Goal: Task Accomplishment & Management: Use online tool/utility

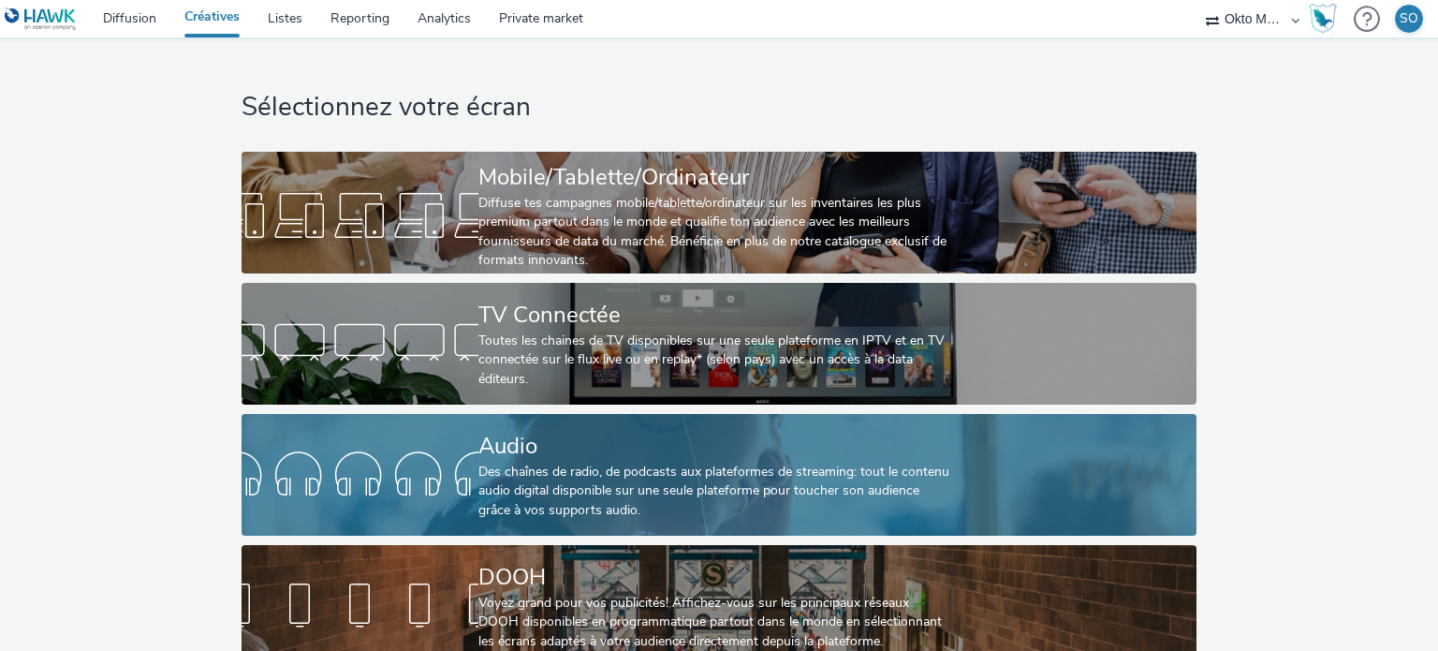
click at [529, 440] on div "Audio" at bounding box center [715, 446] width 474 height 33
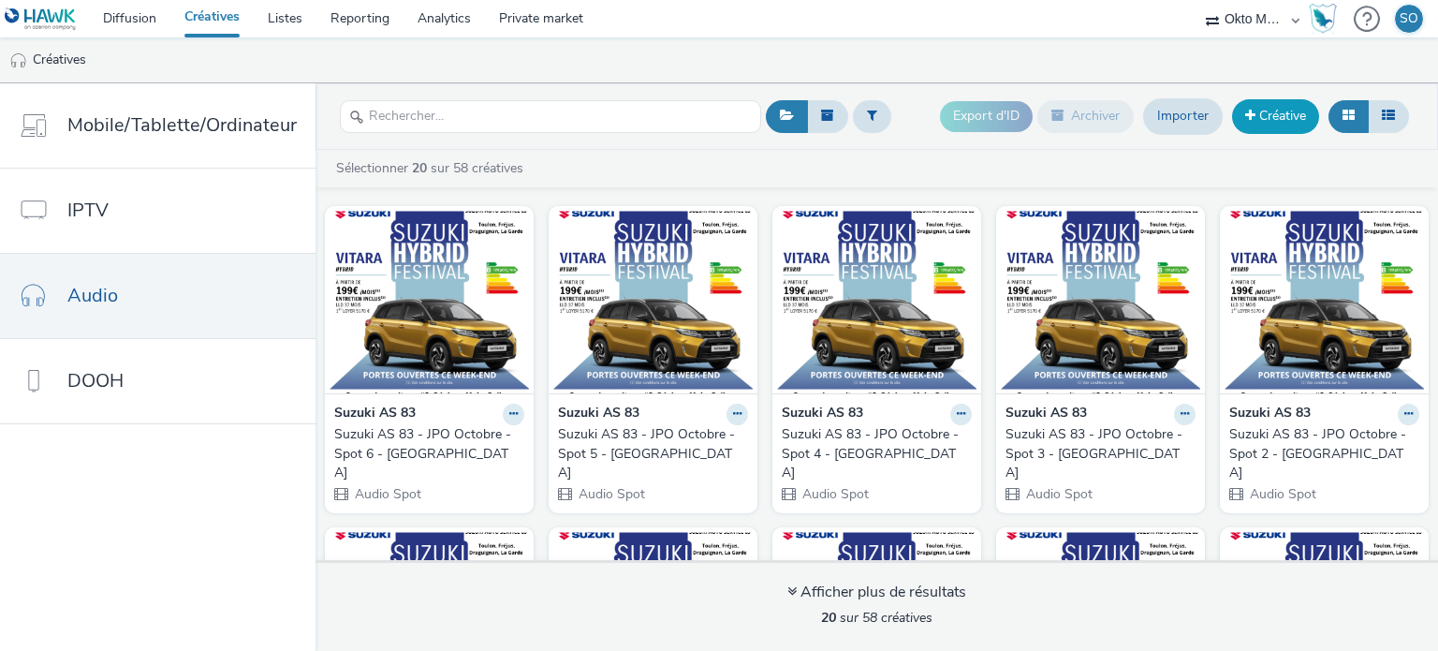
click at [1269, 118] on link "Créative" at bounding box center [1275, 116] width 87 height 34
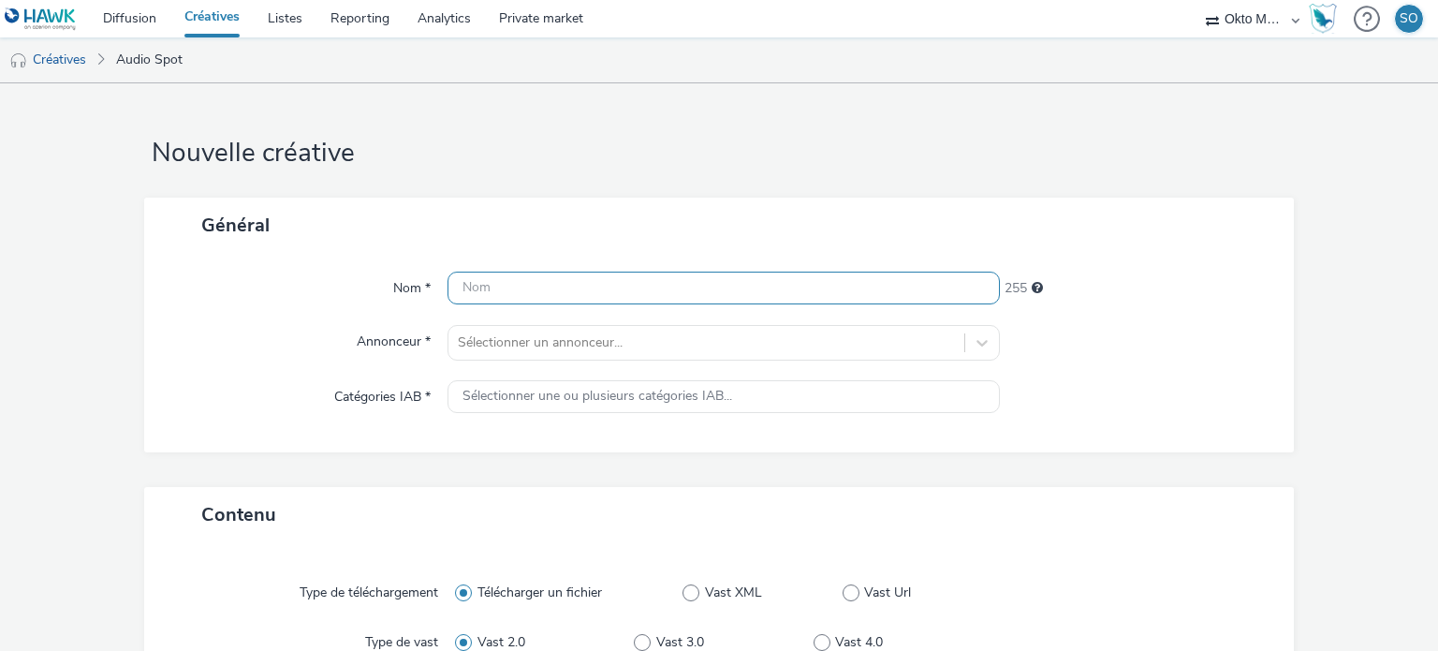
click at [513, 284] on input "text" at bounding box center [722, 287] width 551 height 33
paste input "DEV20213508"
click at [801, 295] on input "DEV20213508 -" at bounding box center [722, 287] width 551 height 33
paste input "Cuisinella Bruay"
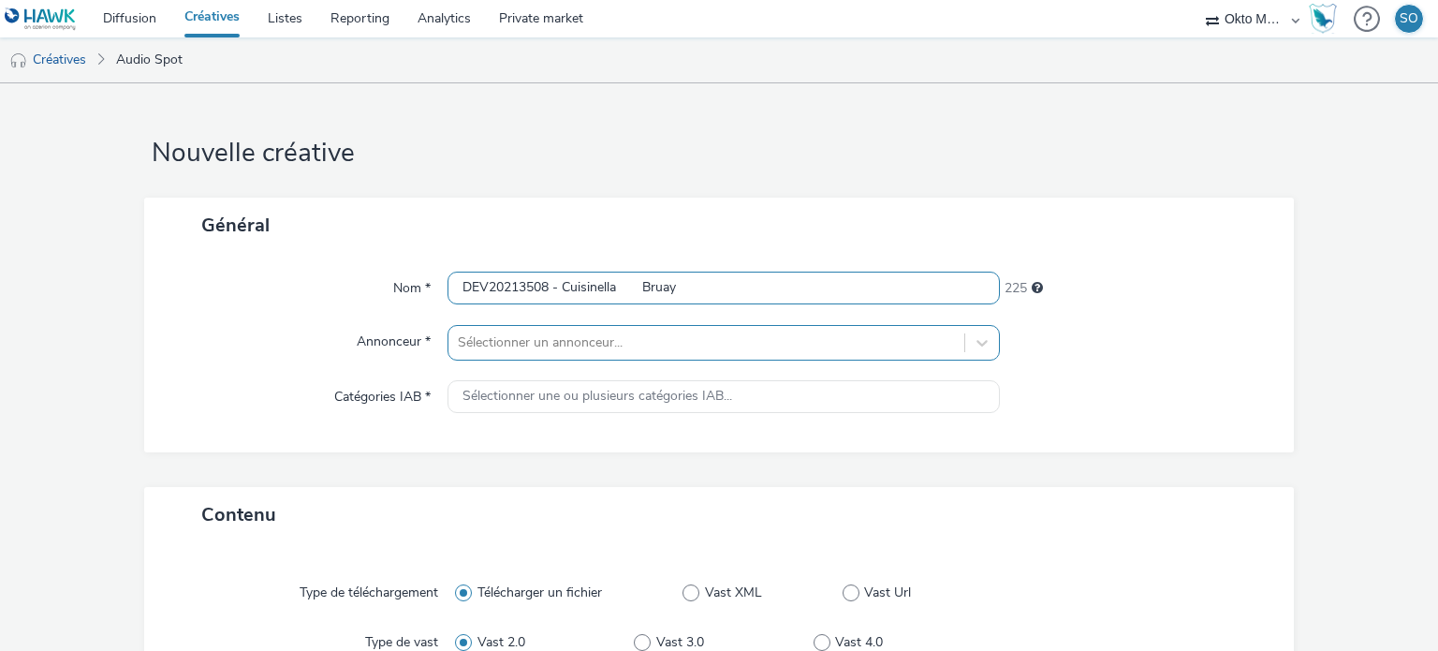
type input "DEV20213508 - Cuisinella Bruay"
click at [554, 338] on div "Sélectionner un annonceur..." at bounding box center [722, 343] width 551 height 36
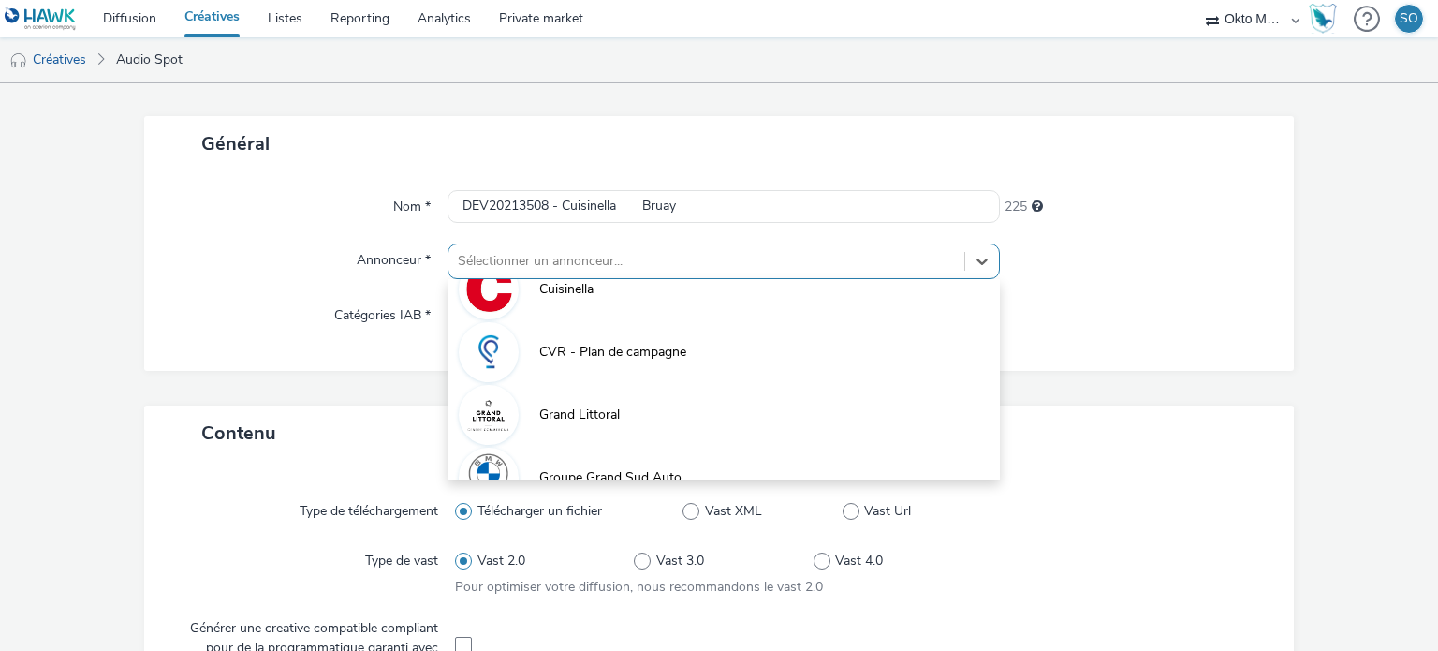
scroll to position [622, 0]
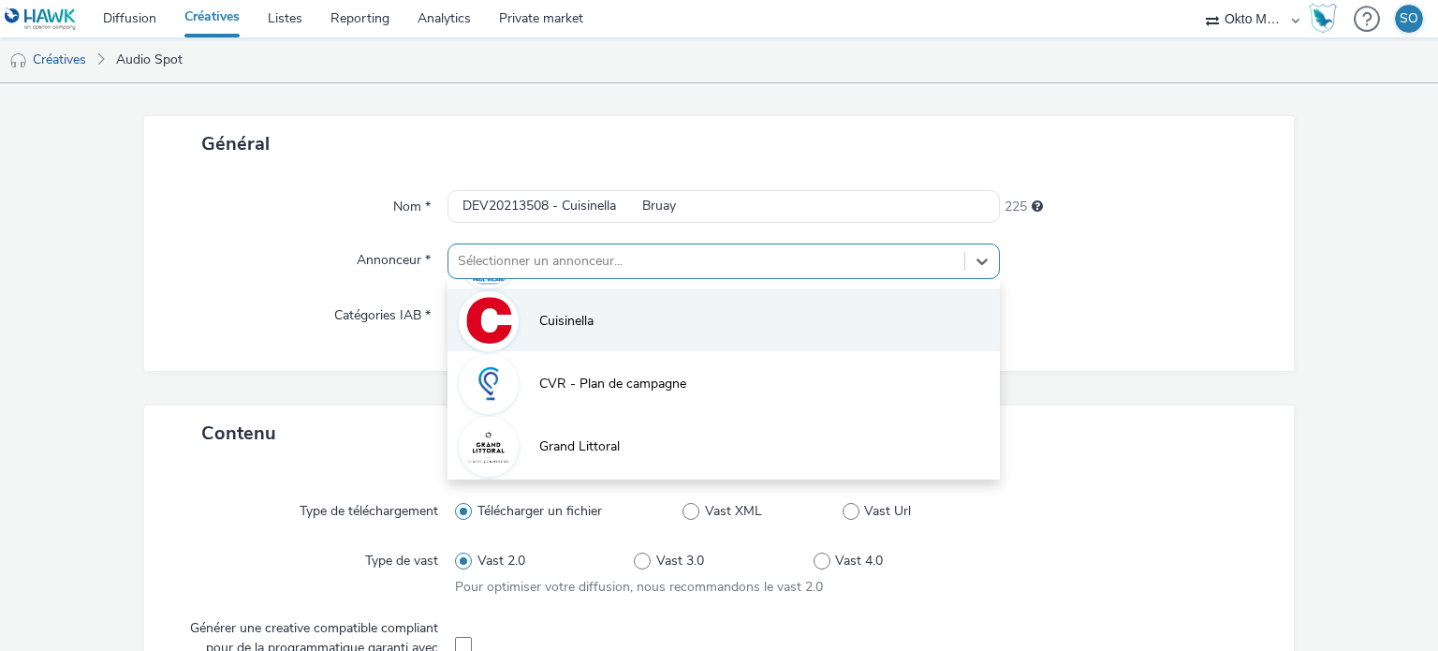
click at [582, 332] on li "Cuisinella" at bounding box center [722, 319] width 551 height 63
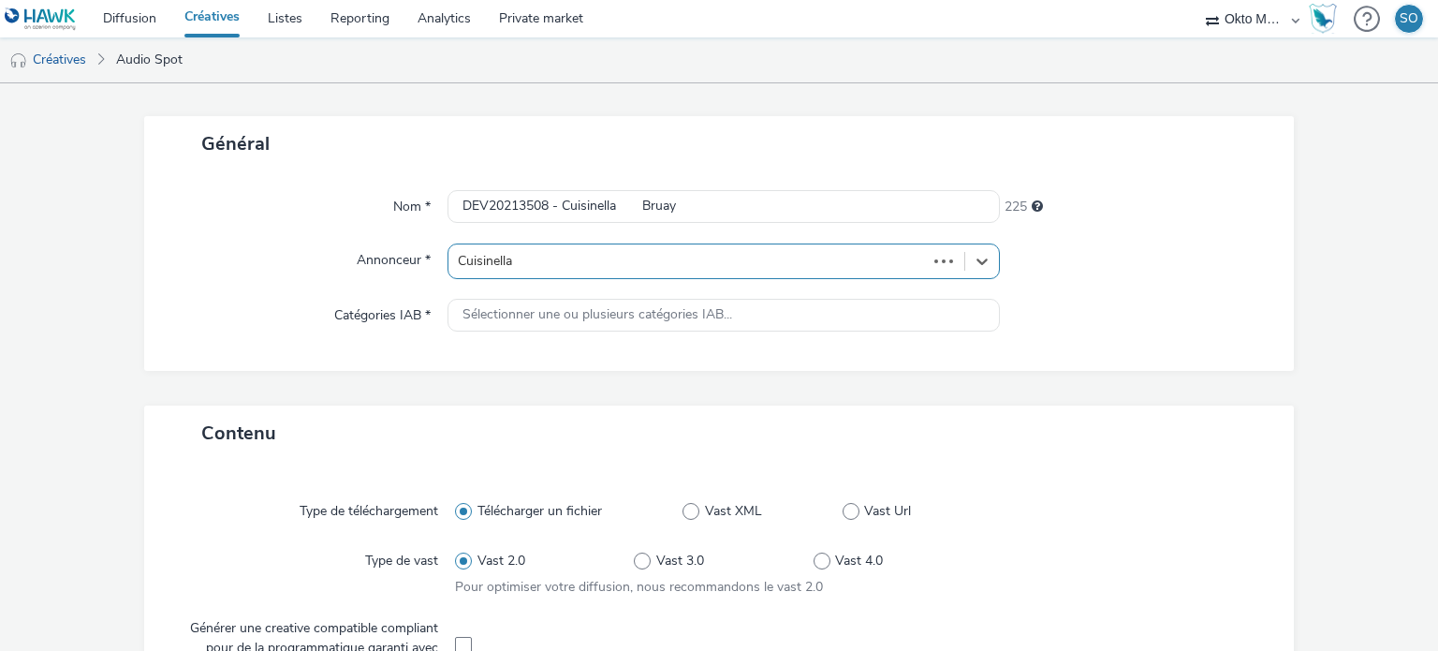
type input "[URL][DOMAIN_NAME]"
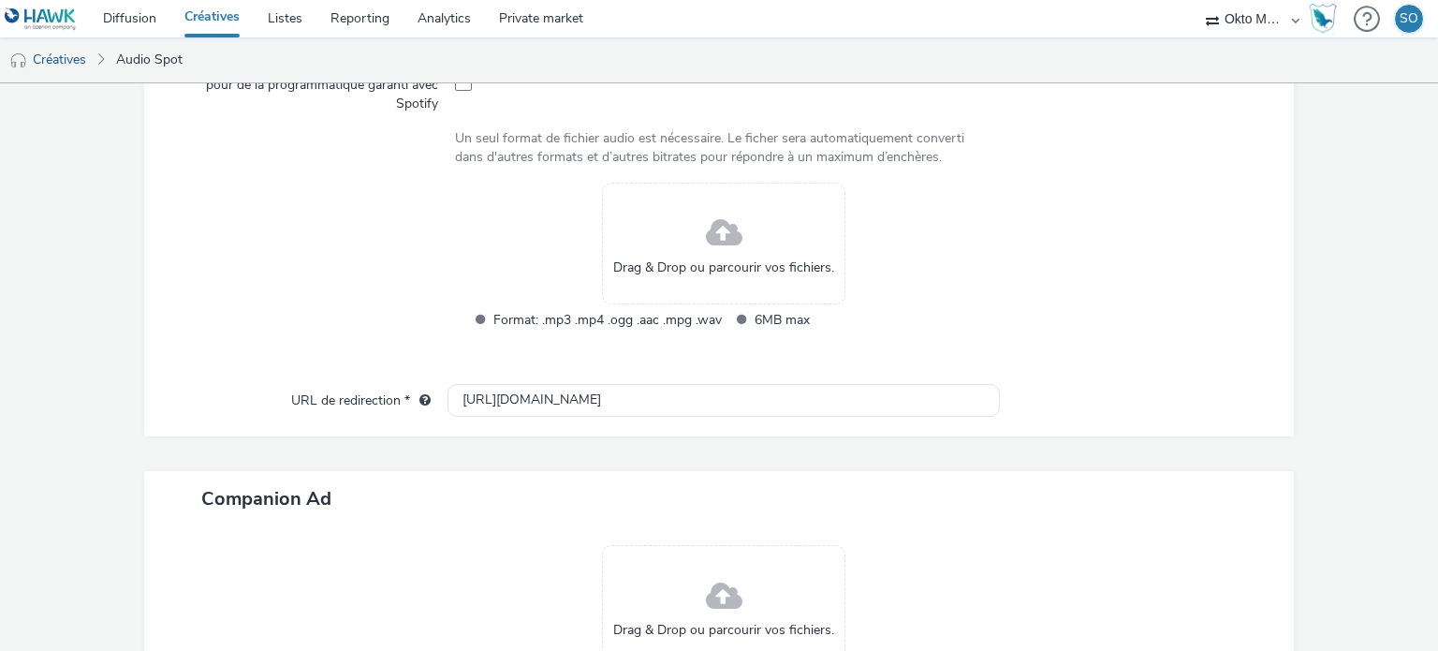
scroll to position [563, 0]
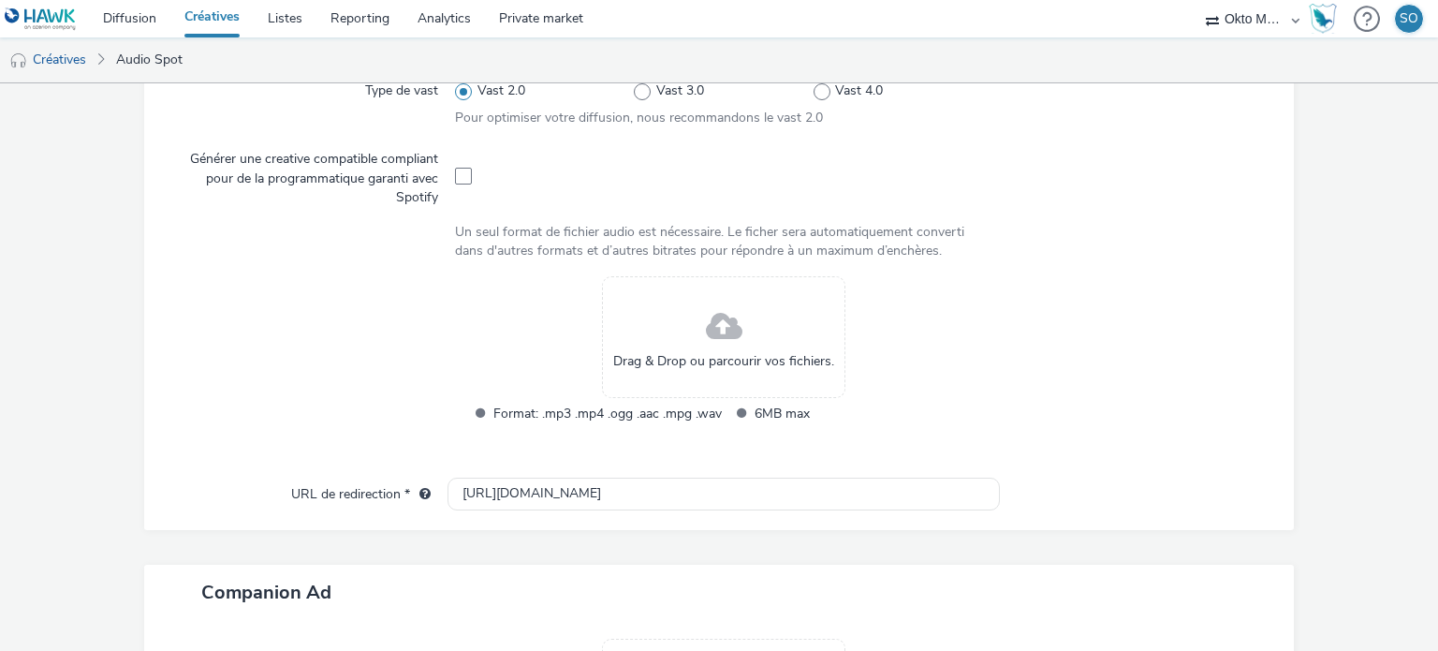
click at [673, 335] on div "Drag & Drop ou parcourir vos fichiers." at bounding box center [723, 337] width 243 height 122
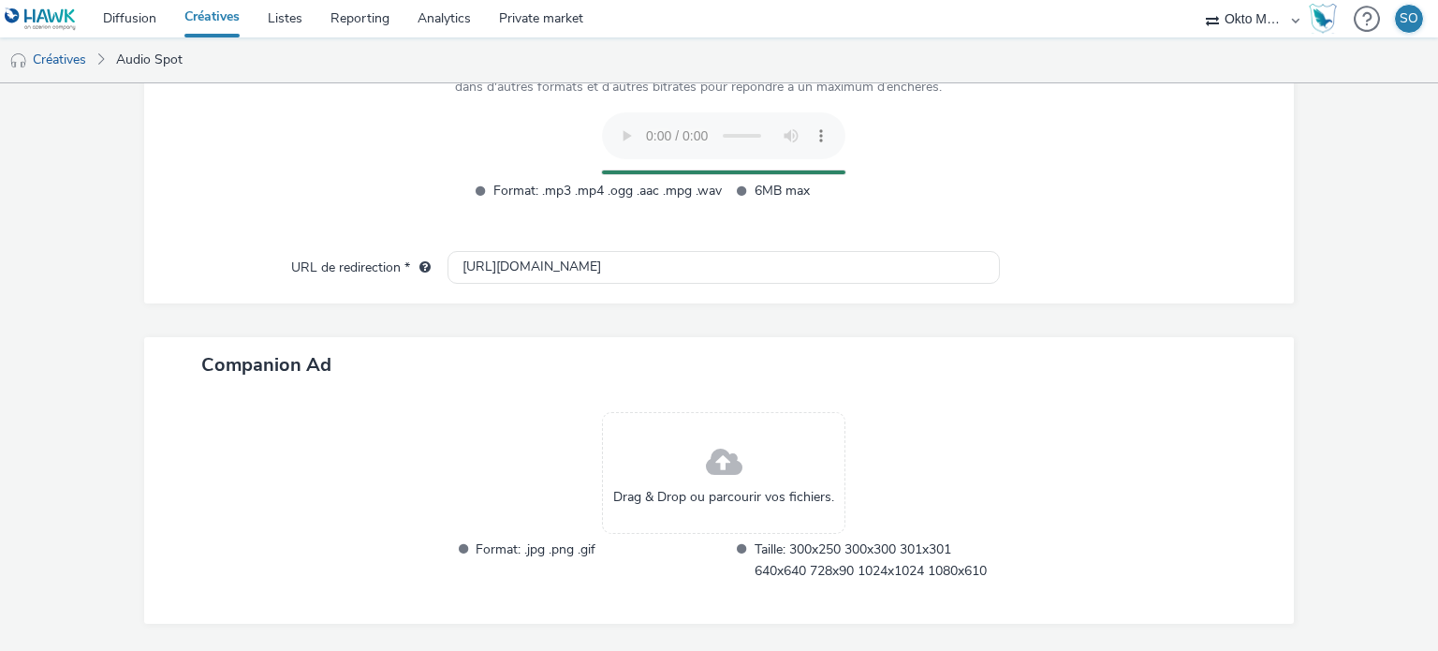
scroll to position [780, 0]
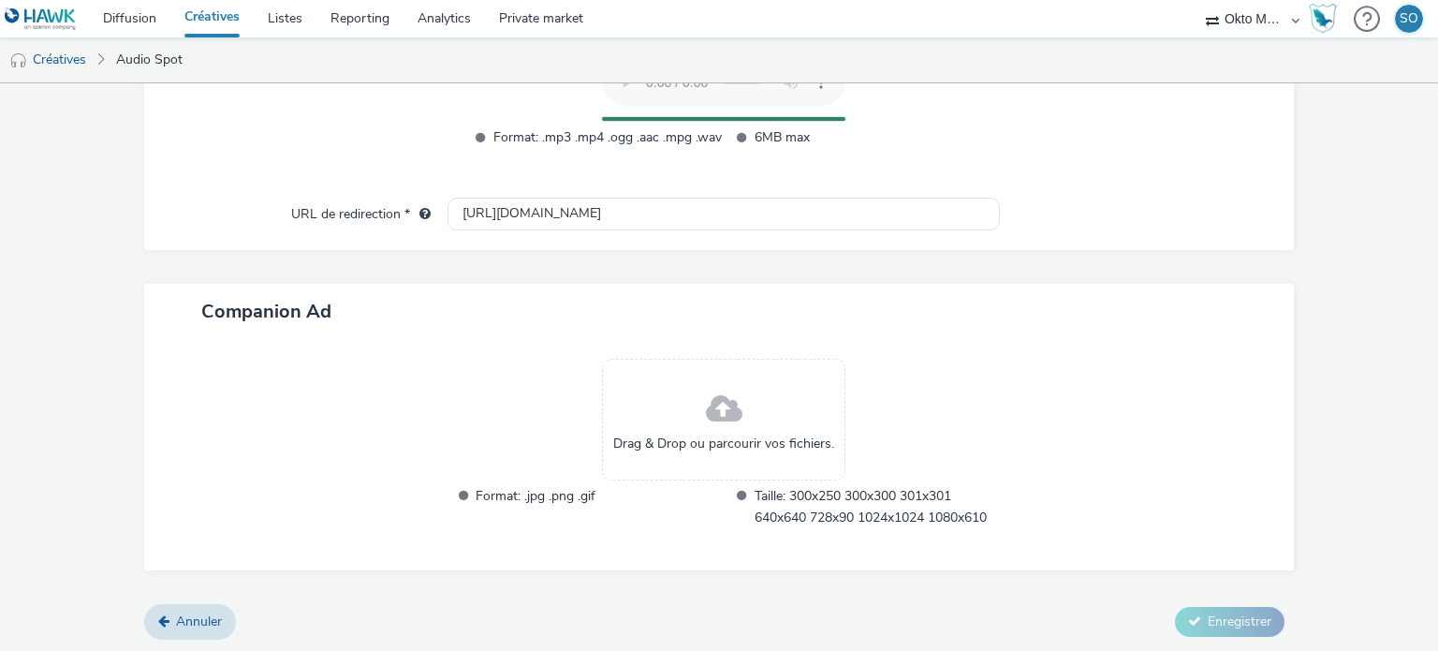
click at [657, 382] on div "Drag & Drop ou parcourir vos fichiers." at bounding box center [723, 419] width 243 height 122
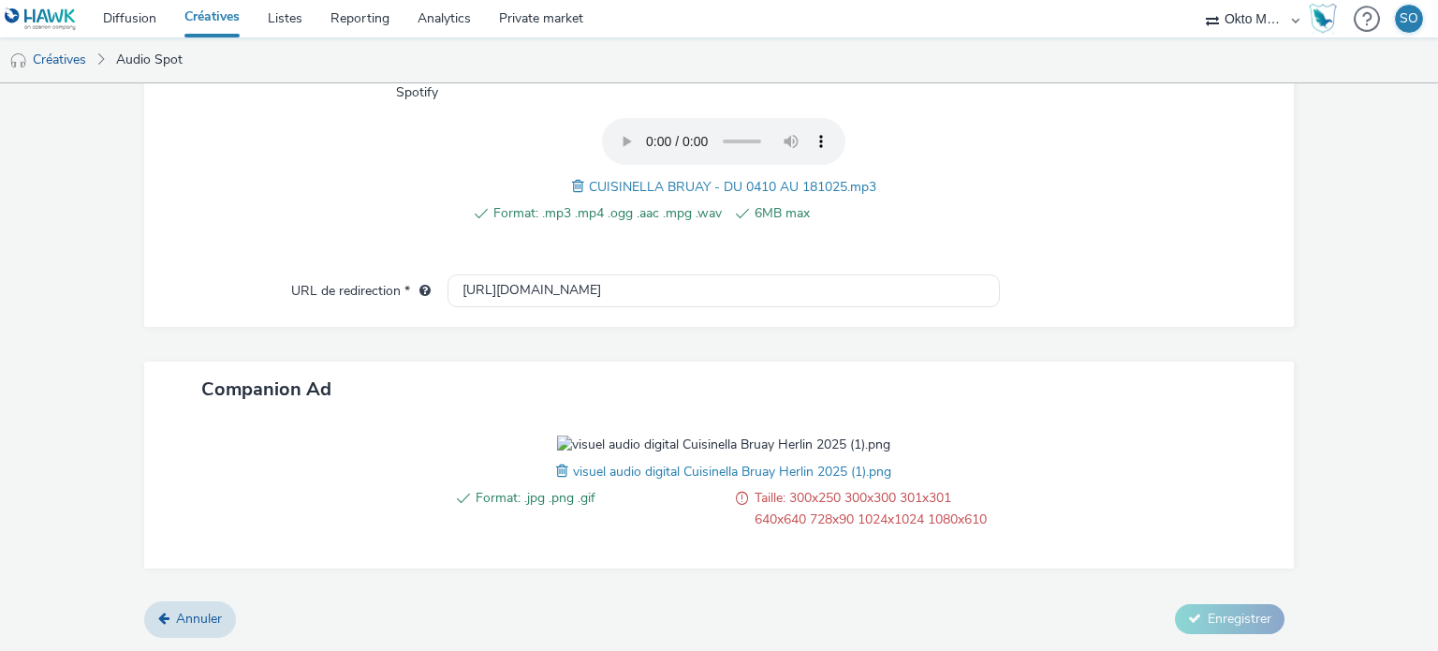
scroll to position [771, 0]
click at [719, 435] on img at bounding box center [723, 444] width 333 height 19
click at [545, 476] on div "Format: .jpg .png .gif Taille: 300x250 300x300 301x301 640x640 728x90 1024x1024…" at bounding box center [722, 491] width 551 height 113
click at [556, 471] on span at bounding box center [564, 471] width 17 height 21
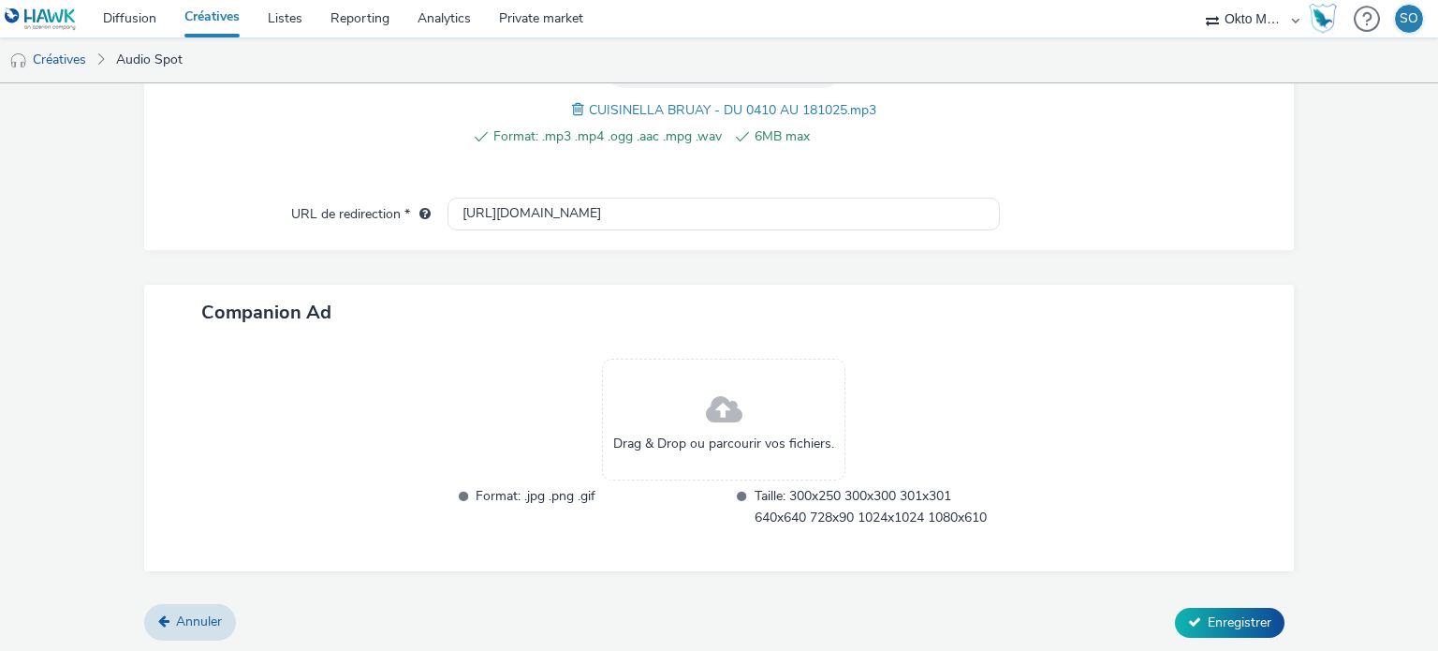
click at [625, 418] on div "Drag & Drop ou parcourir vos fichiers." at bounding box center [723, 419] width 243 height 122
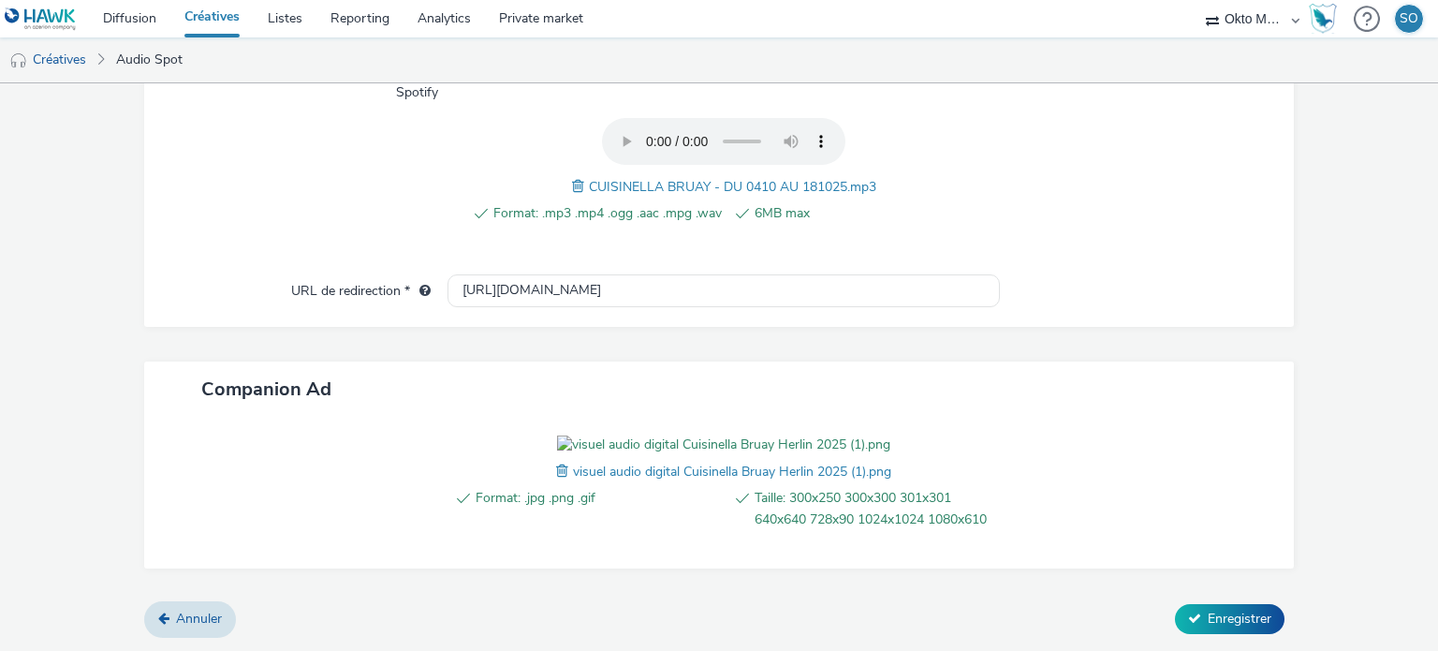
scroll to position [771, 0]
click at [1188, 613] on icon at bounding box center [1194, 617] width 13 height 13
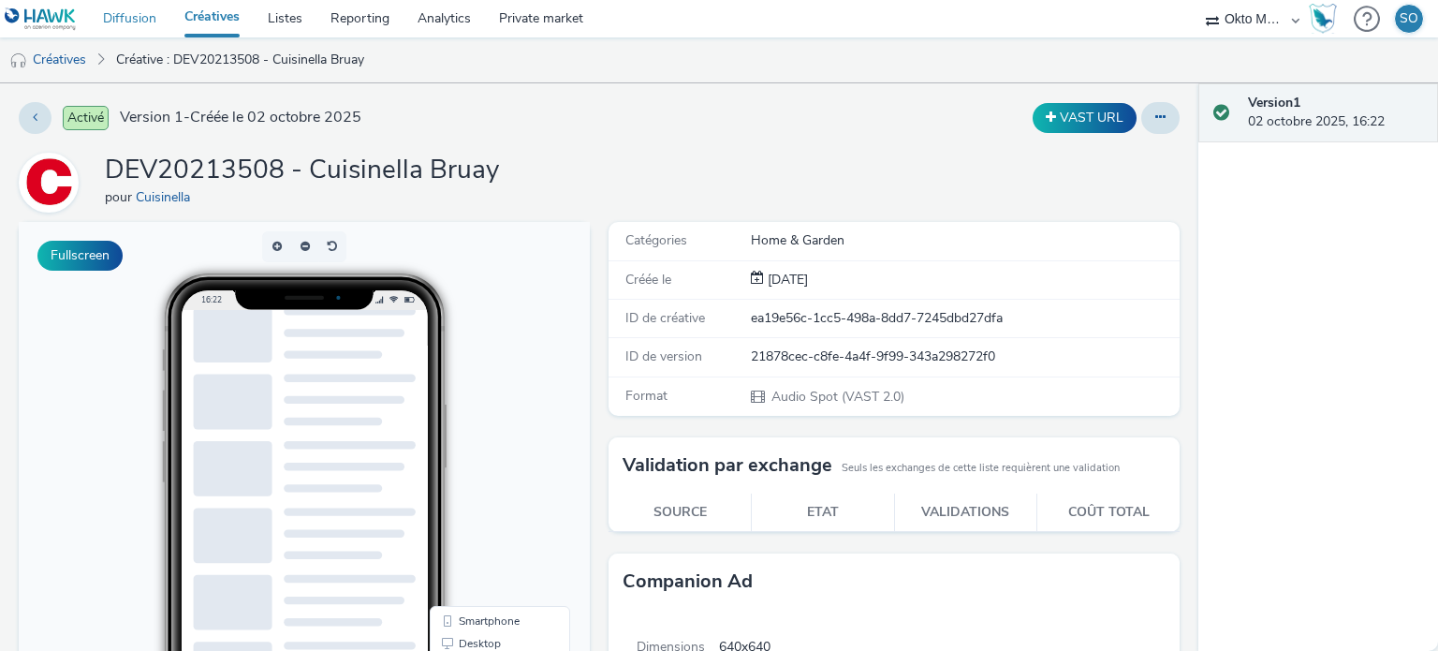
click at [126, 1] on link "Diffusion" at bounding box center [129, 18] width 81 height 37
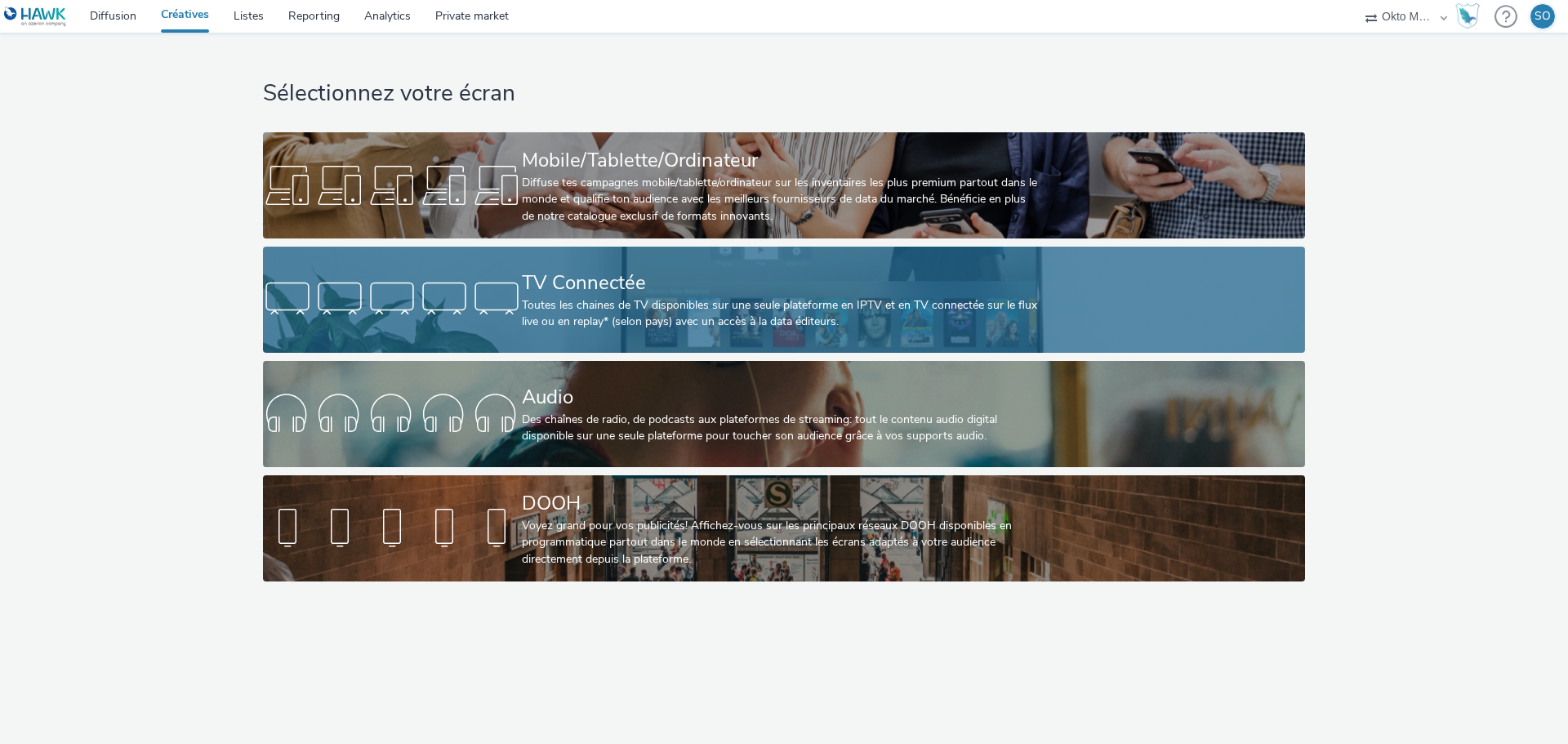
click at [690, 301] on div "Toutes les chaines de TV disponibles sur une seule plateforme en IPTV et en TV …" at bounding box center [780, 314] width 517 height 33
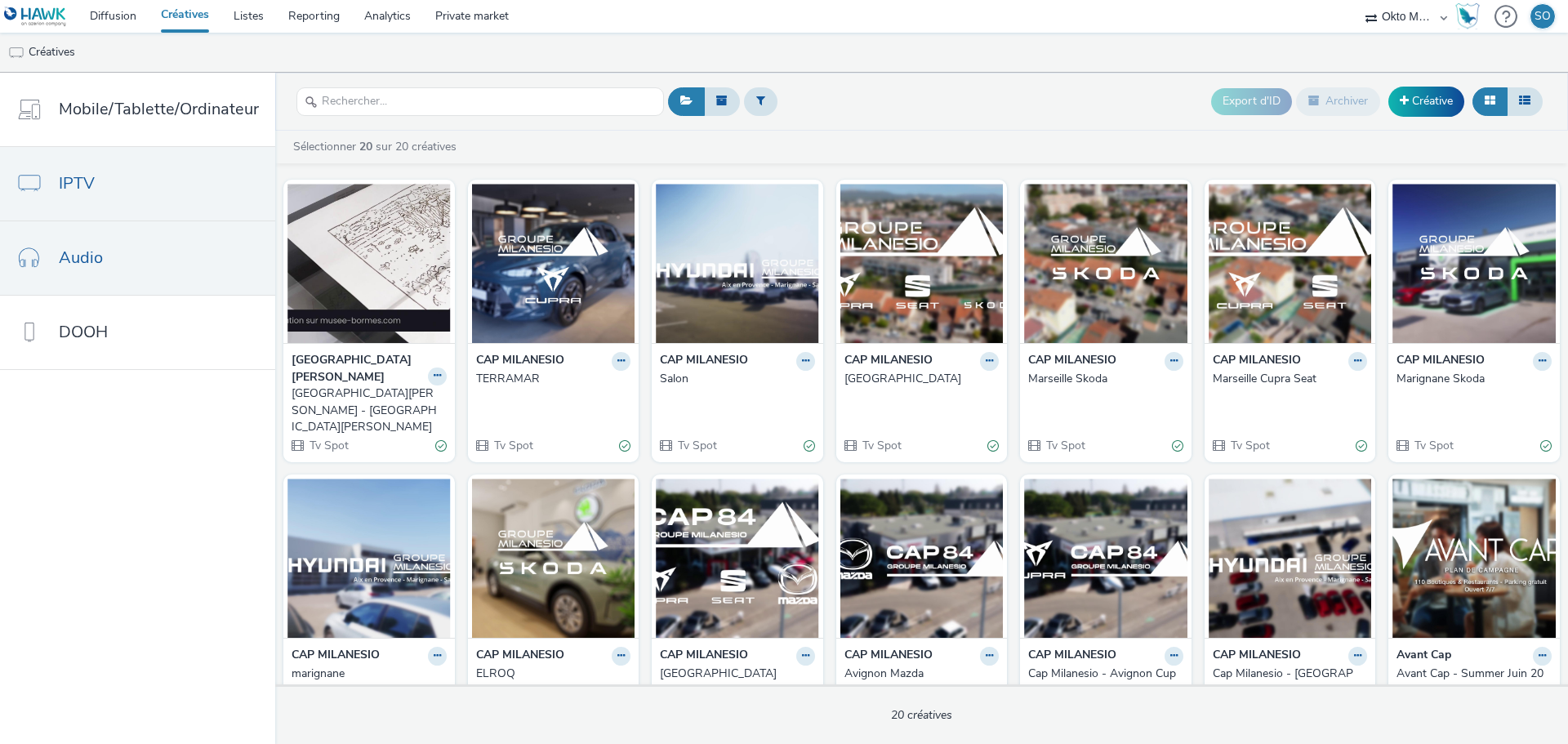
click at [72, 263] on span "Audio" at bounding box center [80, 257] width 45 height 24
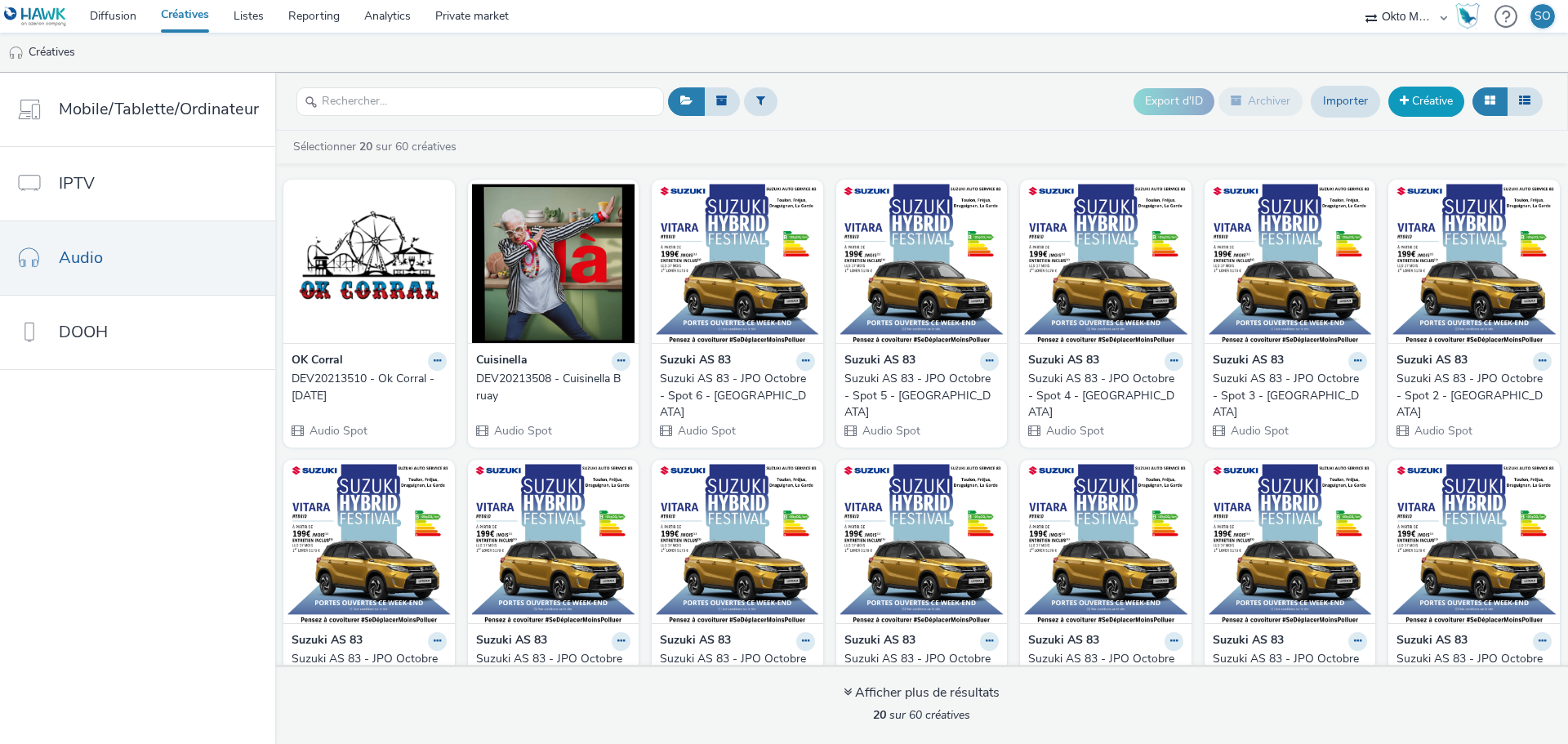
click at [1413, 103] on link "Créative" at bounding box center [1426, 101] width 76 height 30
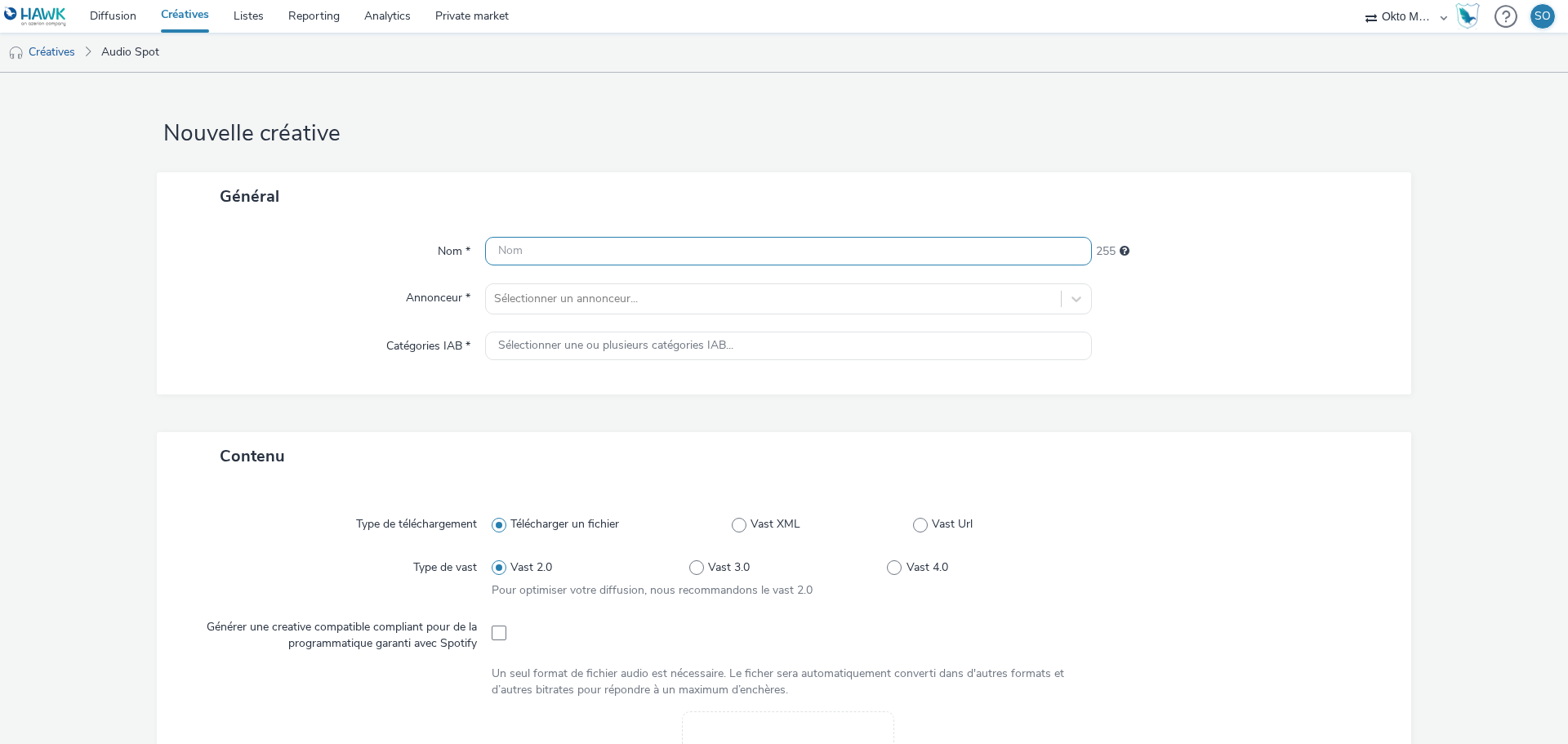
click at [604, 253] on input "text" at bounding box center [788, 250] width 606 height 29
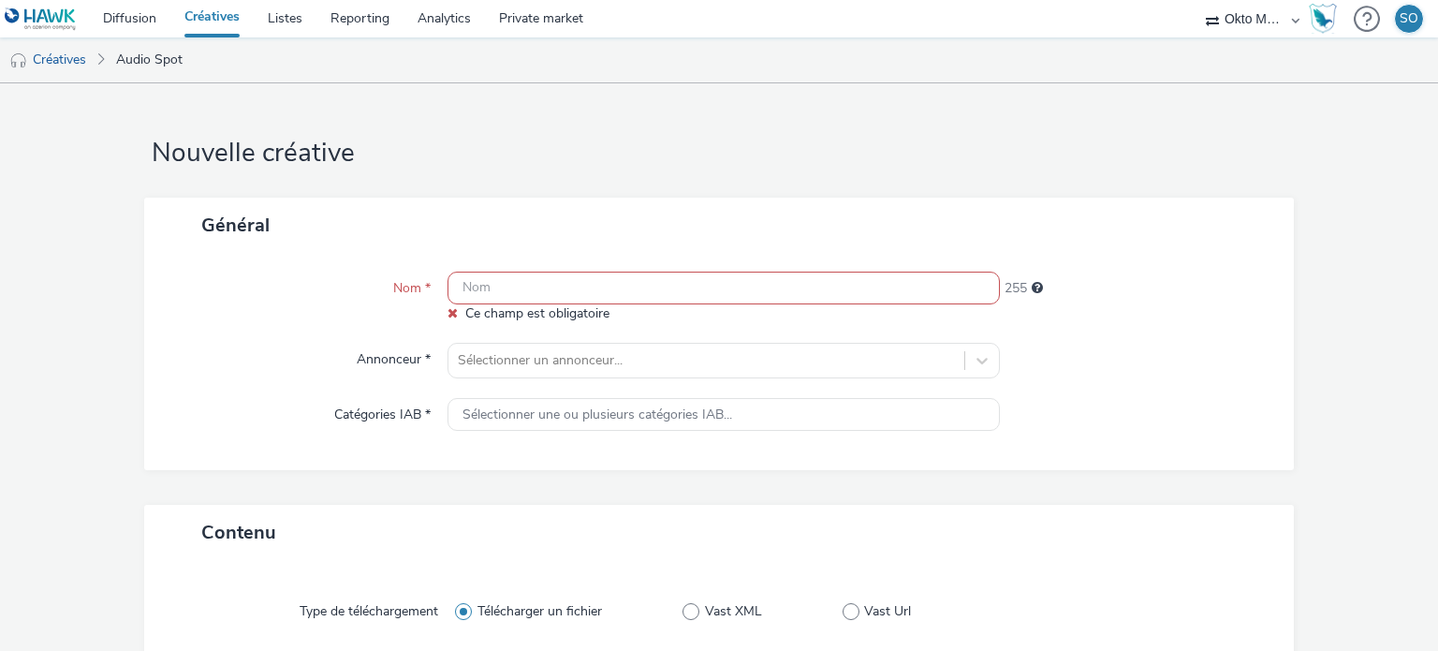
click at [498, 290] on input "text" at bounding box center [722, 287] width 551 height 33
paste input "DEV20213509"
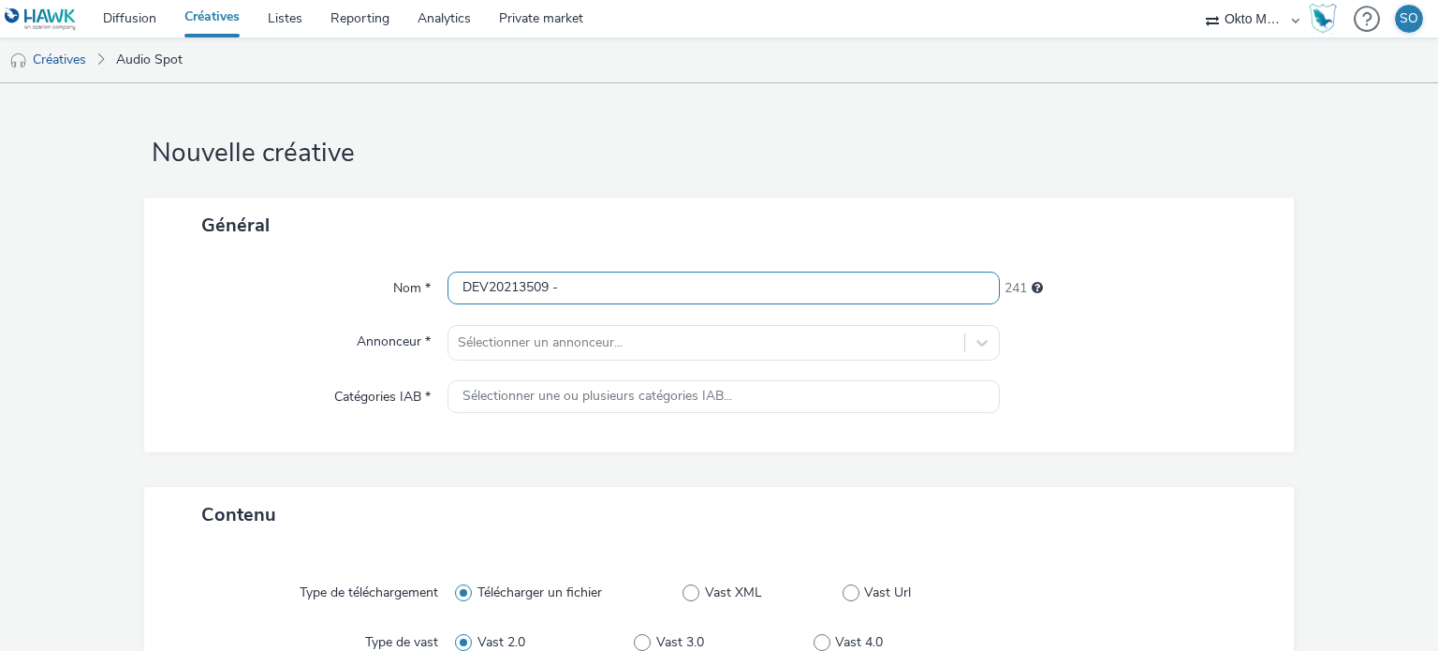
click at [660, 281] on input "DEV20213509 -" at bounding box center [722, 287] width 551 height 33
paste input "Cuisinella Herlin"
type input "DEV20213509 - Cuisinella Herlin"
click at [596, 333] on div "Sélectionner un annonceur..." at bounding box center [722, 343] width 551 height 36
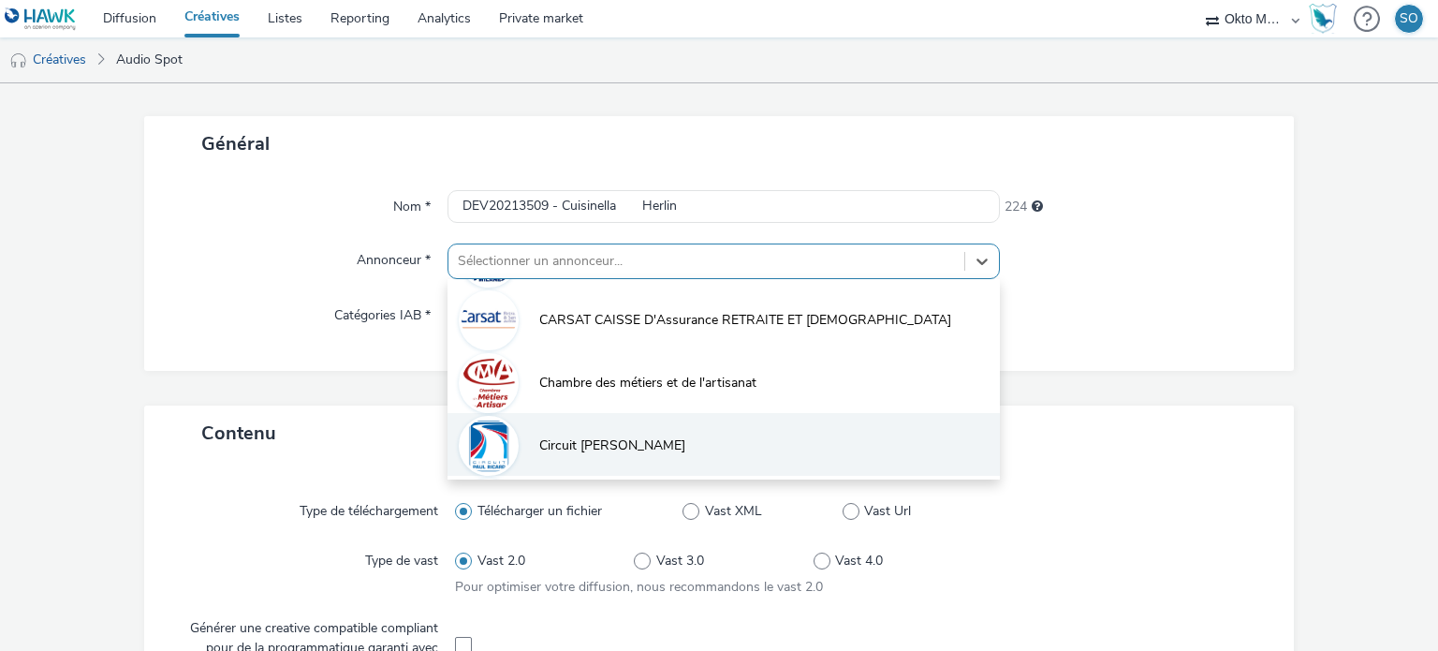
scroll to position [622, 0]
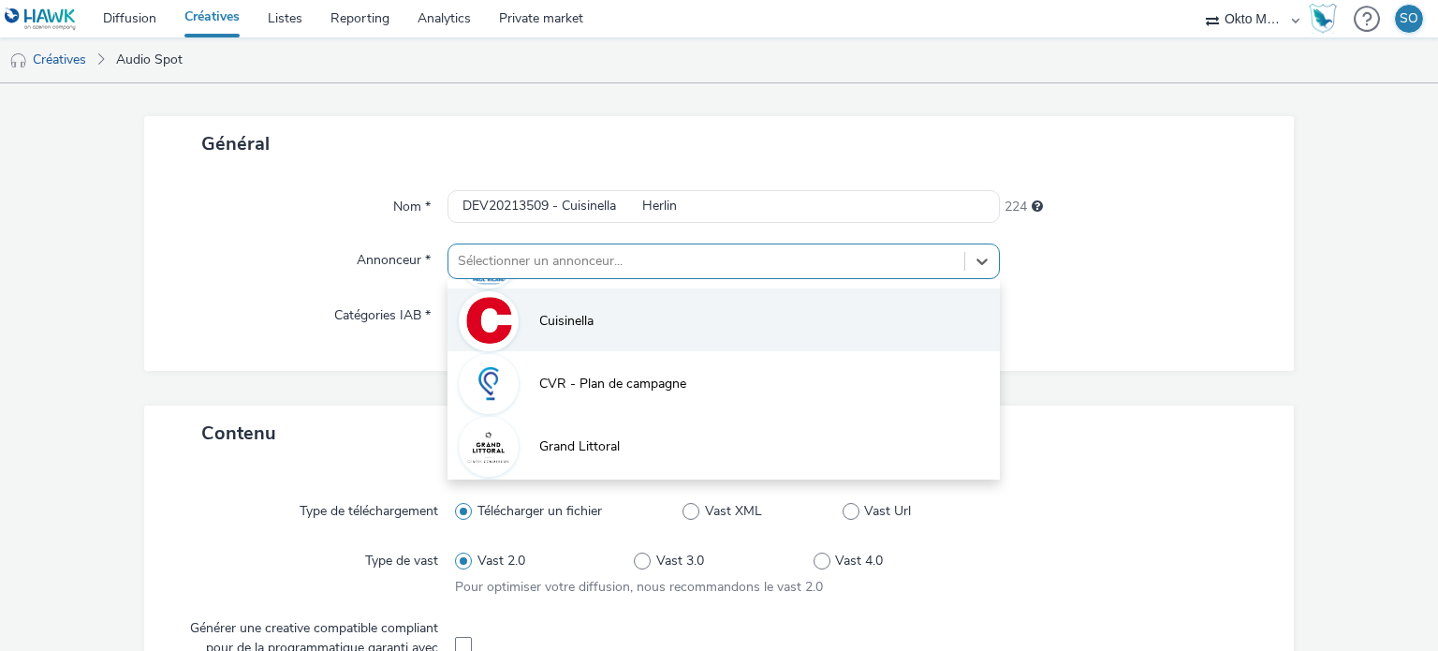
click at [588, 324] on span "Cuisinella" at bounding box center [566, 321] width 54 height 19
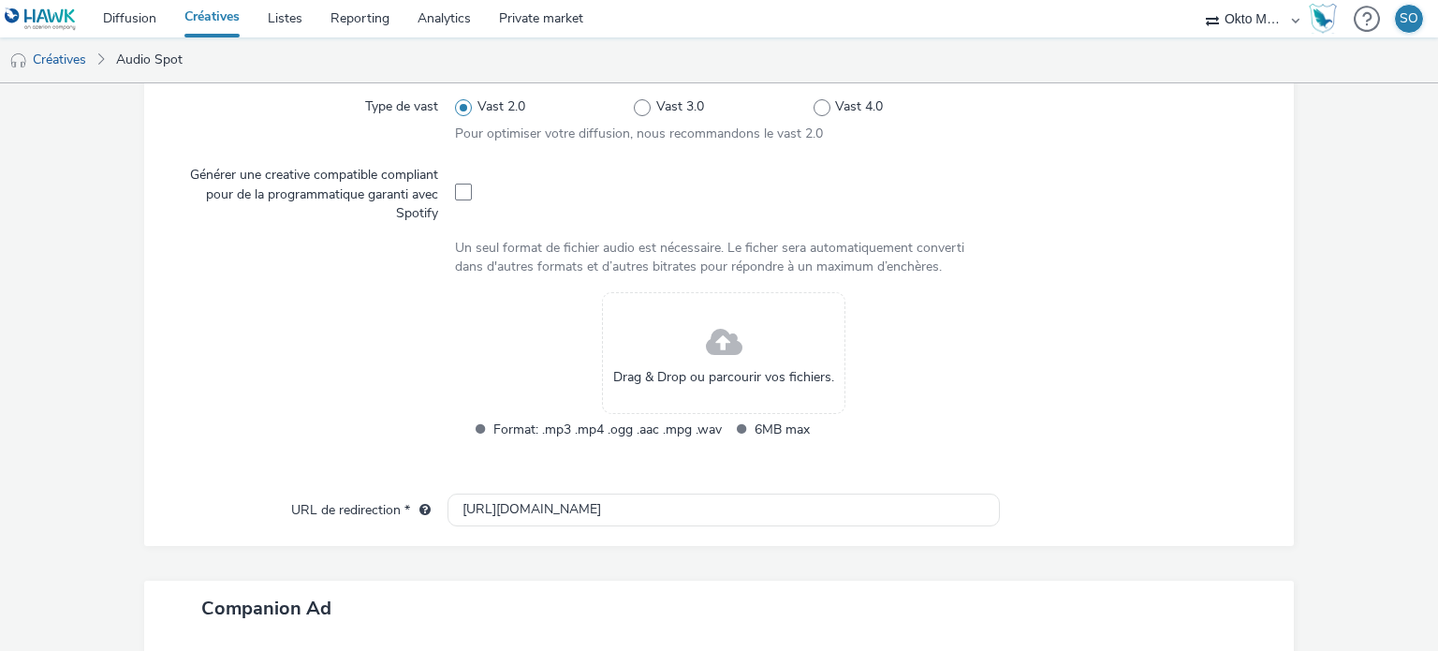
scroll to position [643, 0]
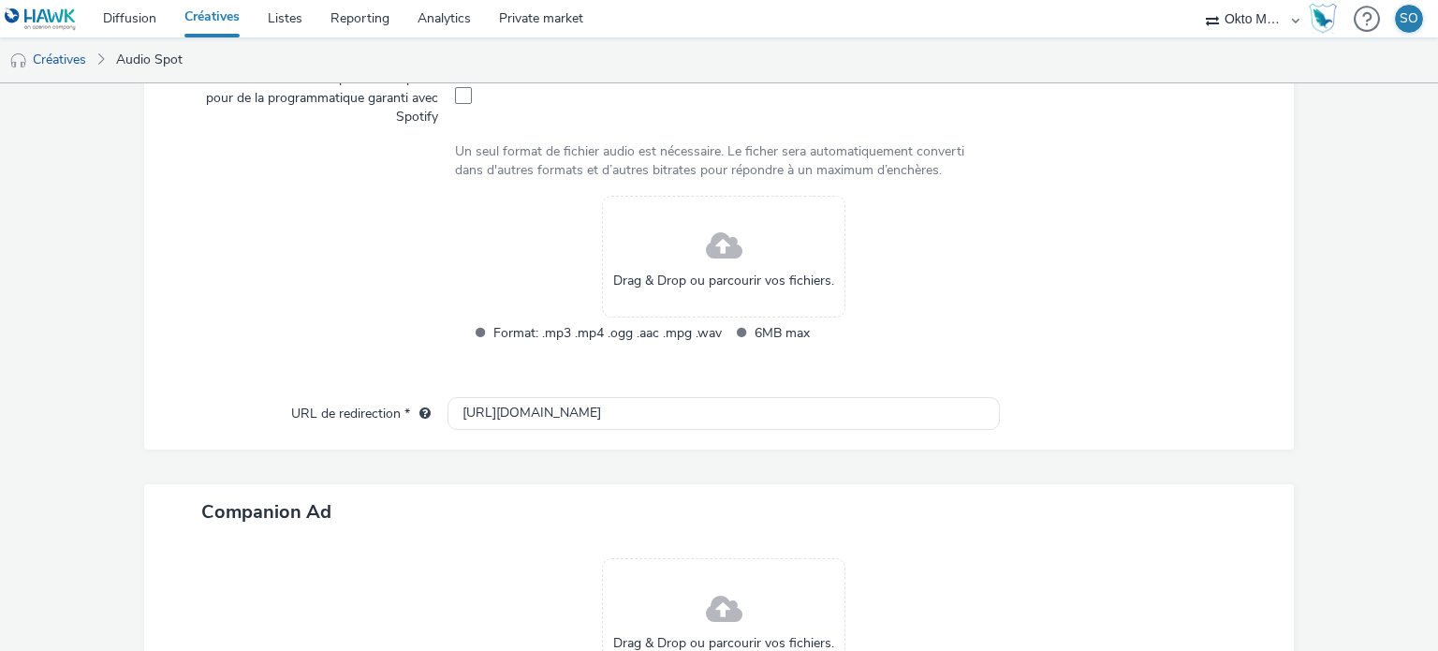
click at [679, 262] on div "Drag & Drop ou parcourir vos fichiers." at bounding box center [723, 257] width 243 height 122
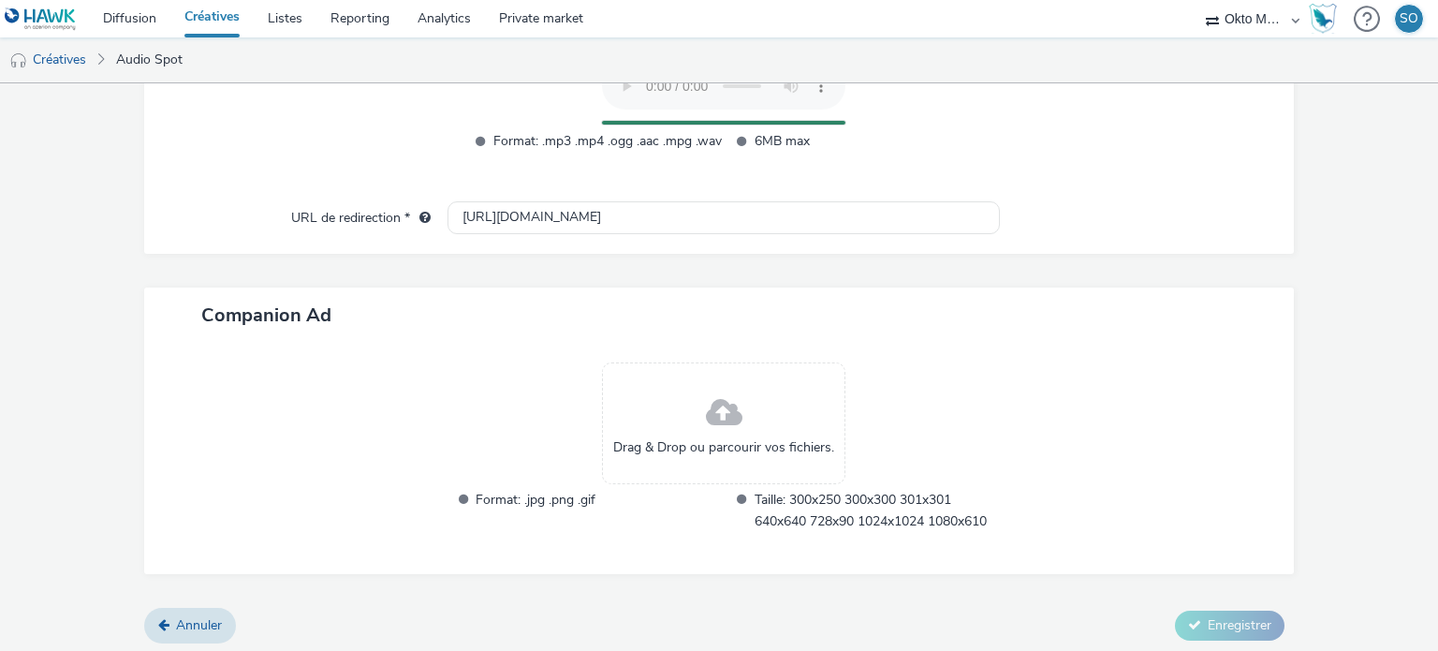
scroll to position [780, 0]
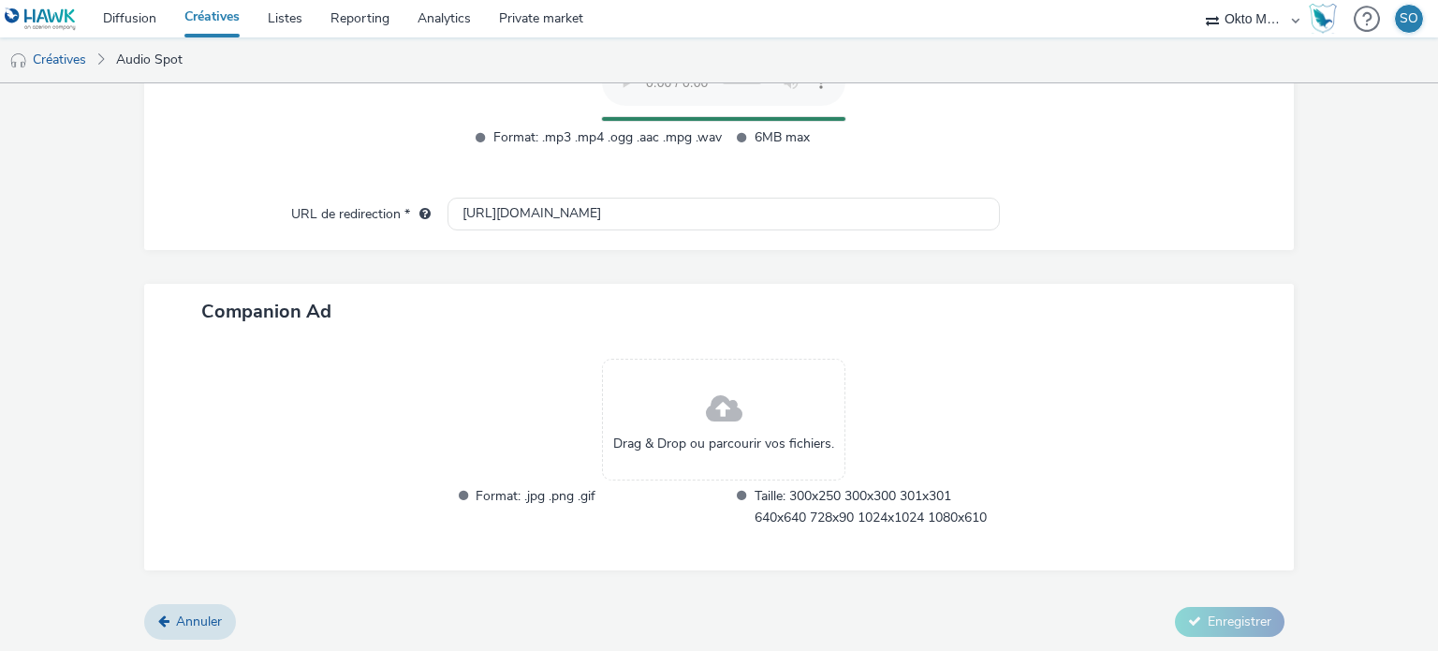
click at [680, 384] on div "Drag & Drop ou parcourir vos fichiers." at bounding box center [723, 419] width 243 height 122
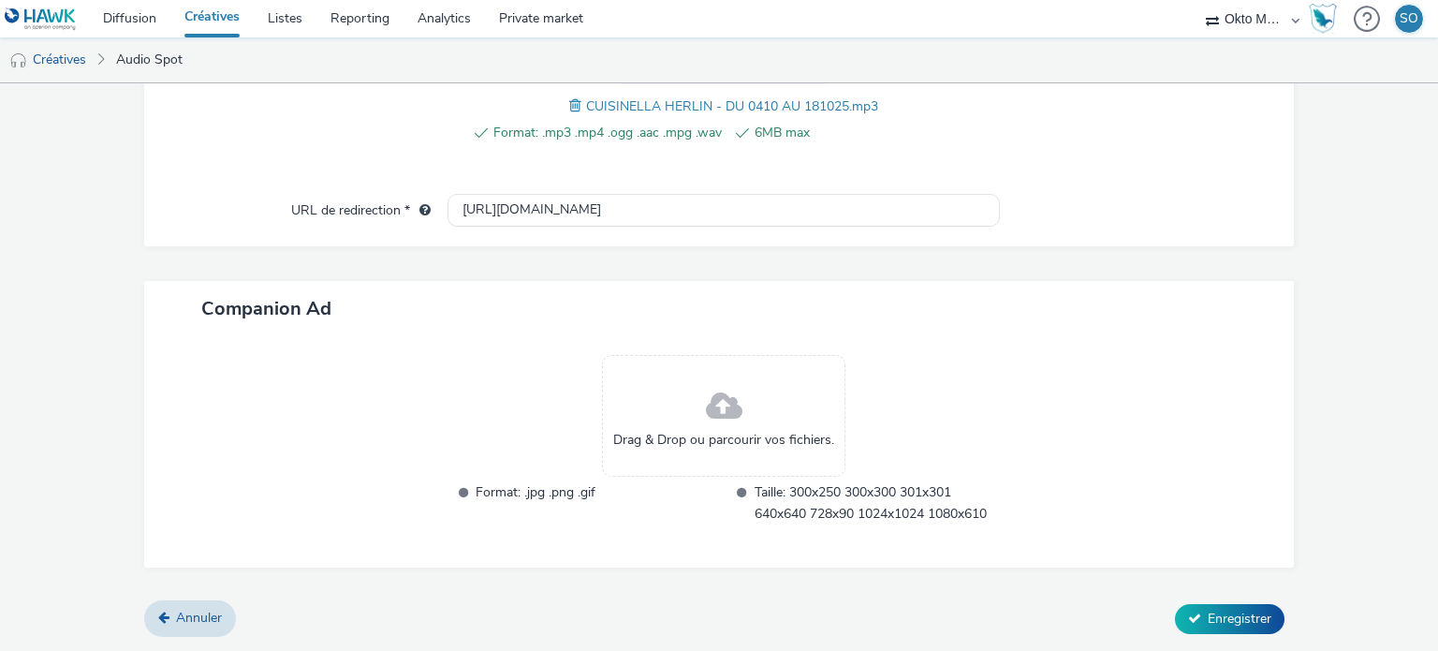
scroll to position [726, 0]
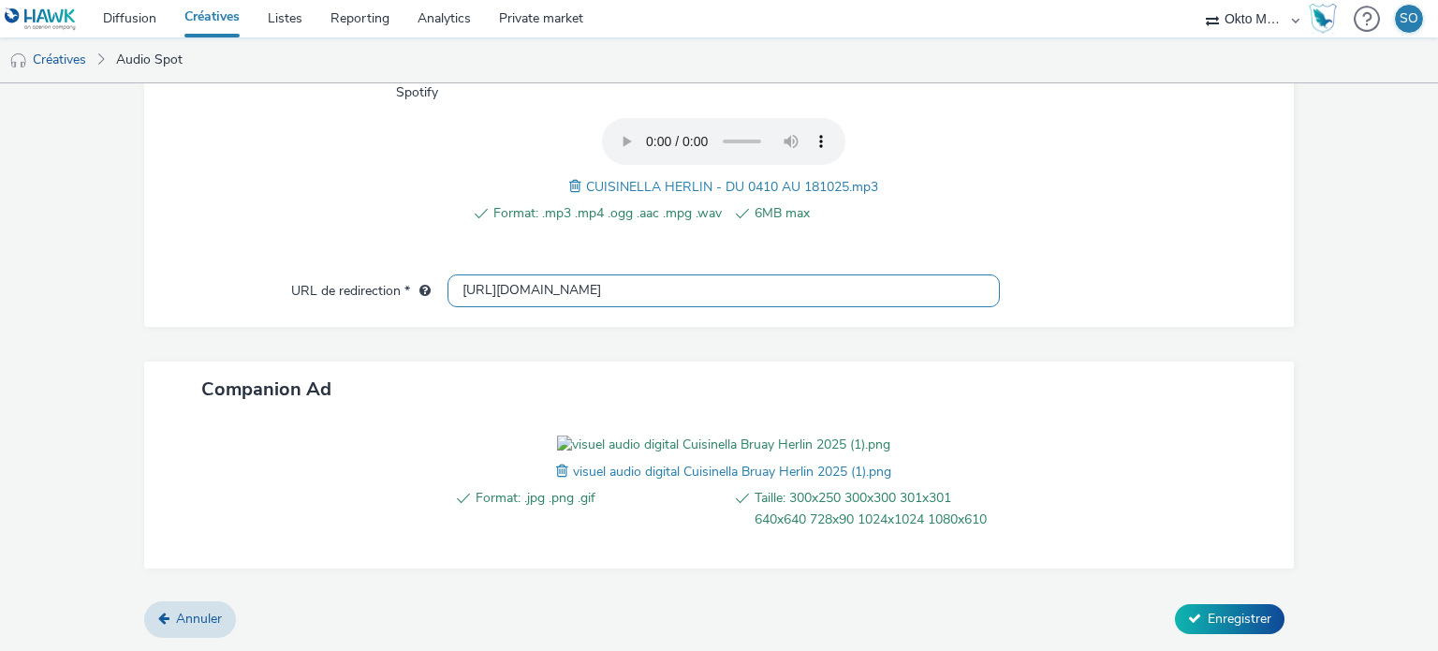
drag, startPoint x: 551, startPoint y: 229, endPoint x: 436, endPoint y: 226, distance: 115.2
click at [438, 274] on div "URL de redirection * [URL][DOMAIN_NAME]" at bounding box center [719, 291] width 1113 height 34
paste input "s://[DOMAIN_NAME]/fr-fr/magasins/pas-de-calais/herlin-le-sec"
type input "[URL][DOMAIN_NAME]"
click at [470, 207] on div "Type de téléchargement Télécharger un fichier Vast XML Vast Url Type de vast Va…" at bounding box center [719, 89] width 1113 height 369
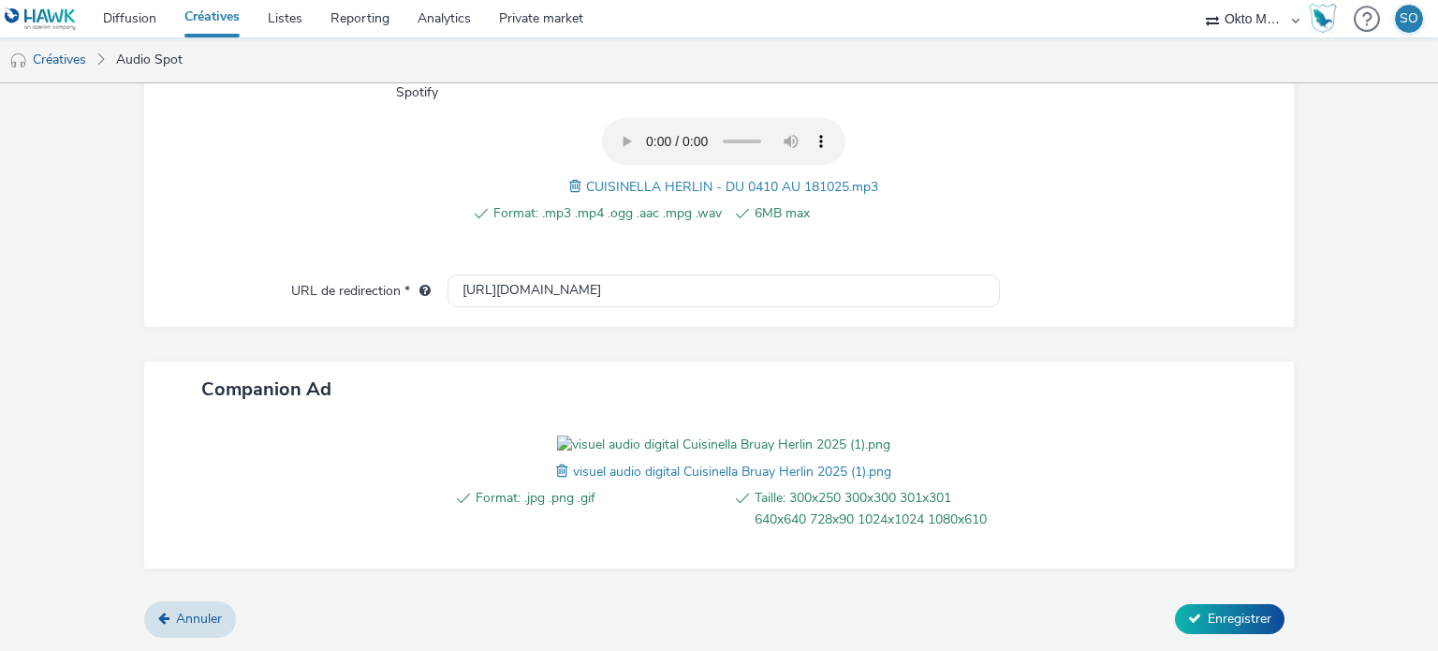
scroll to position [771, 0]
click at [1229, 624] on span "Enregistrer" at bounding box center [1239, 618] width 64 height 18
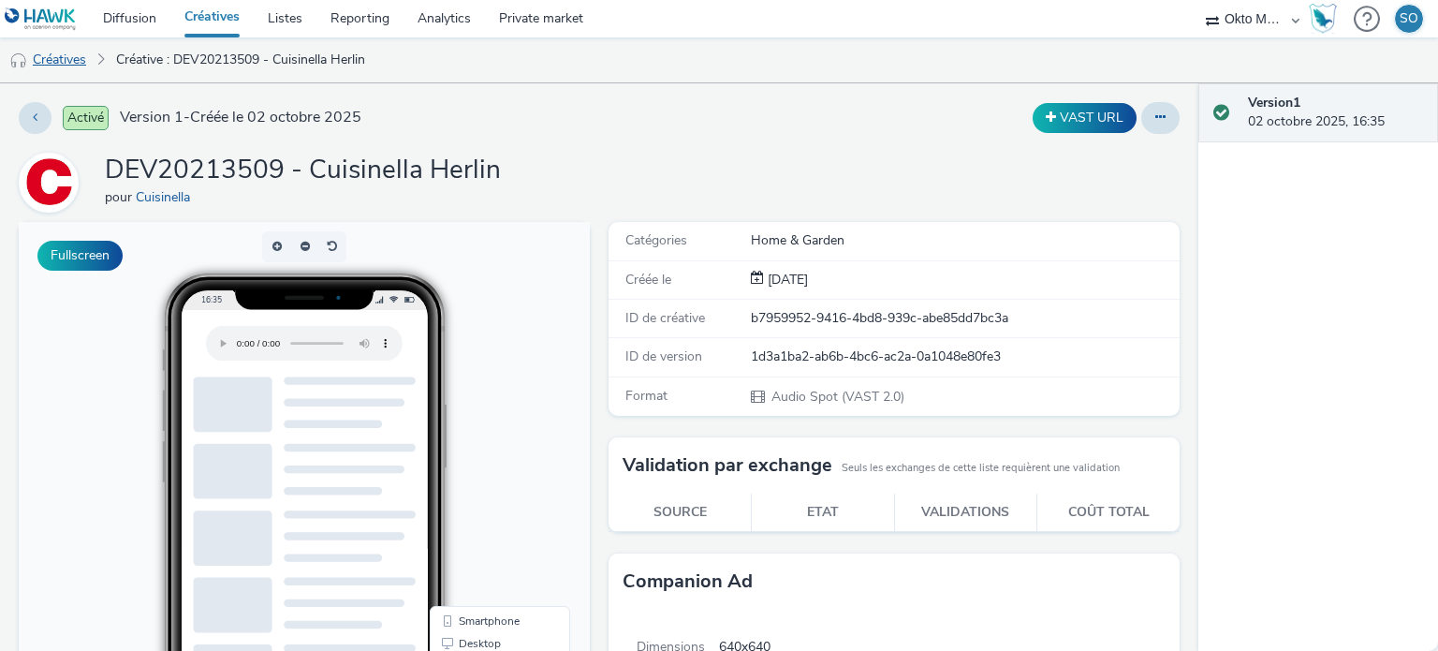
click at [76, 63] on link "Créatives" at bounding box center [47, 59] width 95 height 45
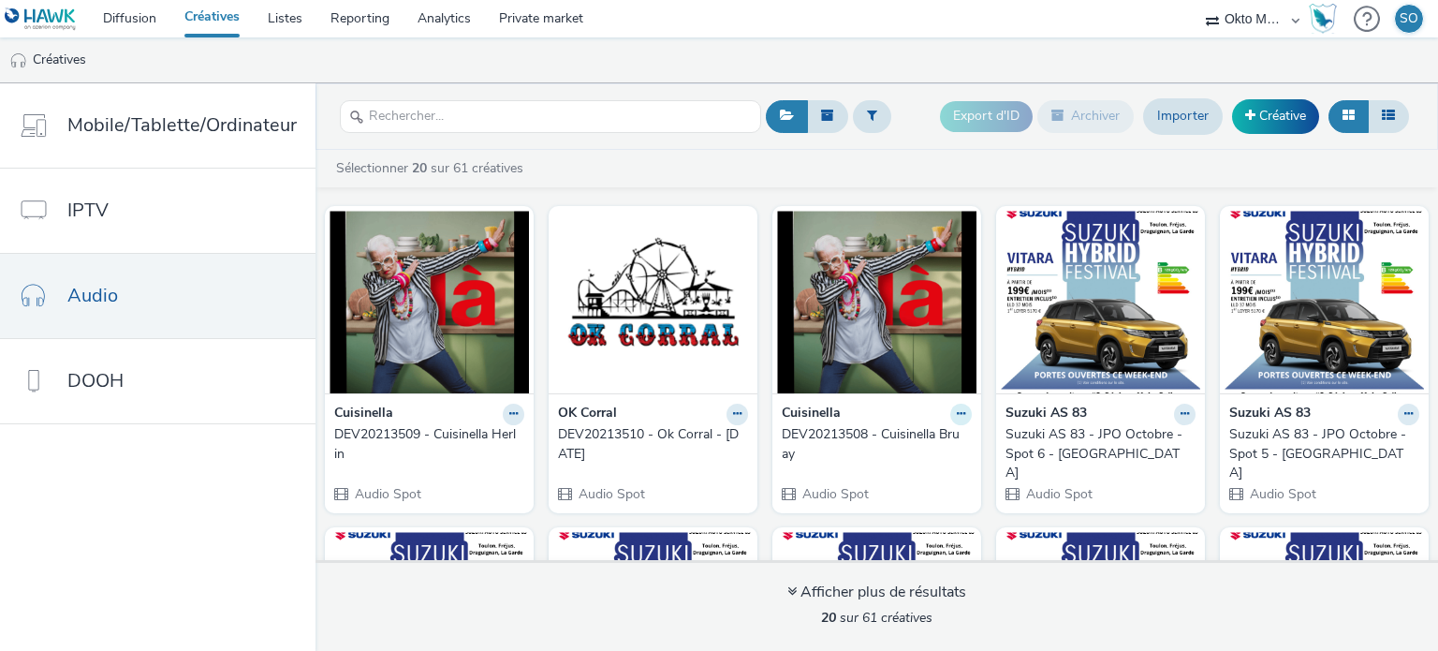
click at [950, 409] on button at bounding box center [961, 414] width 22 height 22
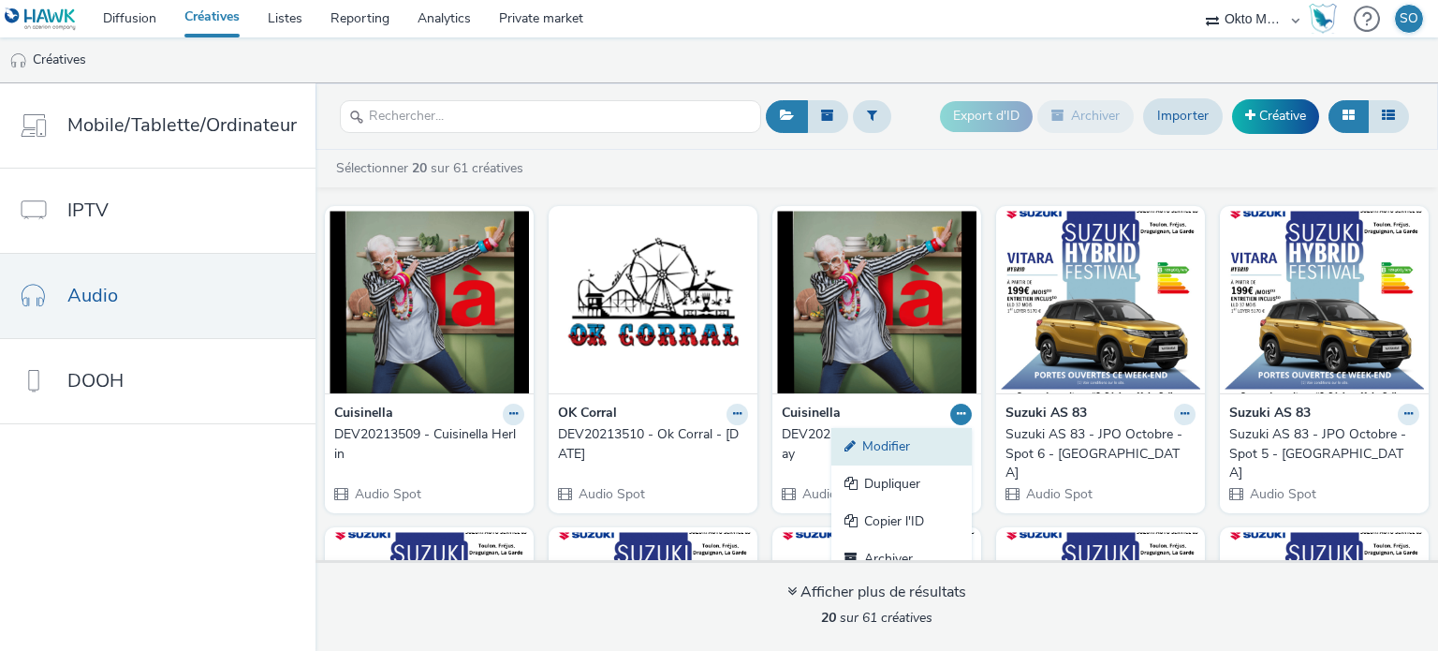
click at [892, 440] on link "Modifier" at bounding box center [901, 446] width 140 height 37
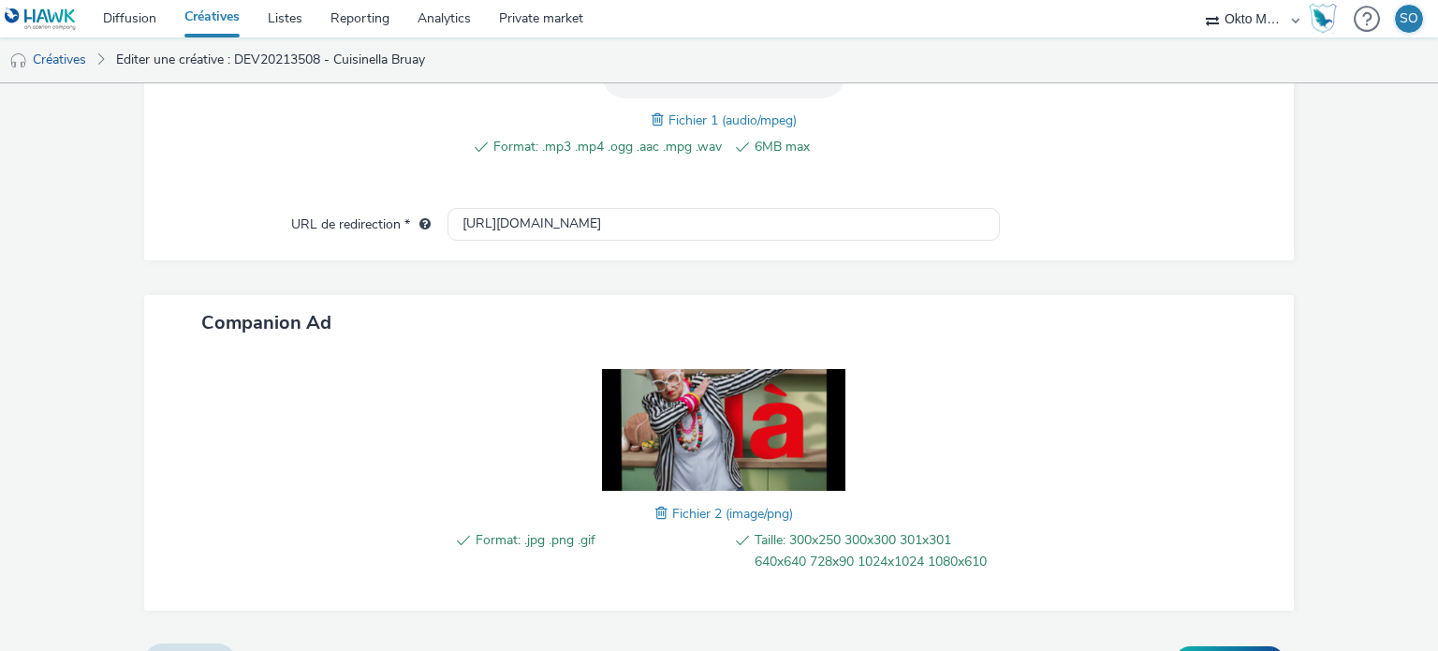
scroll to position [749, 0]
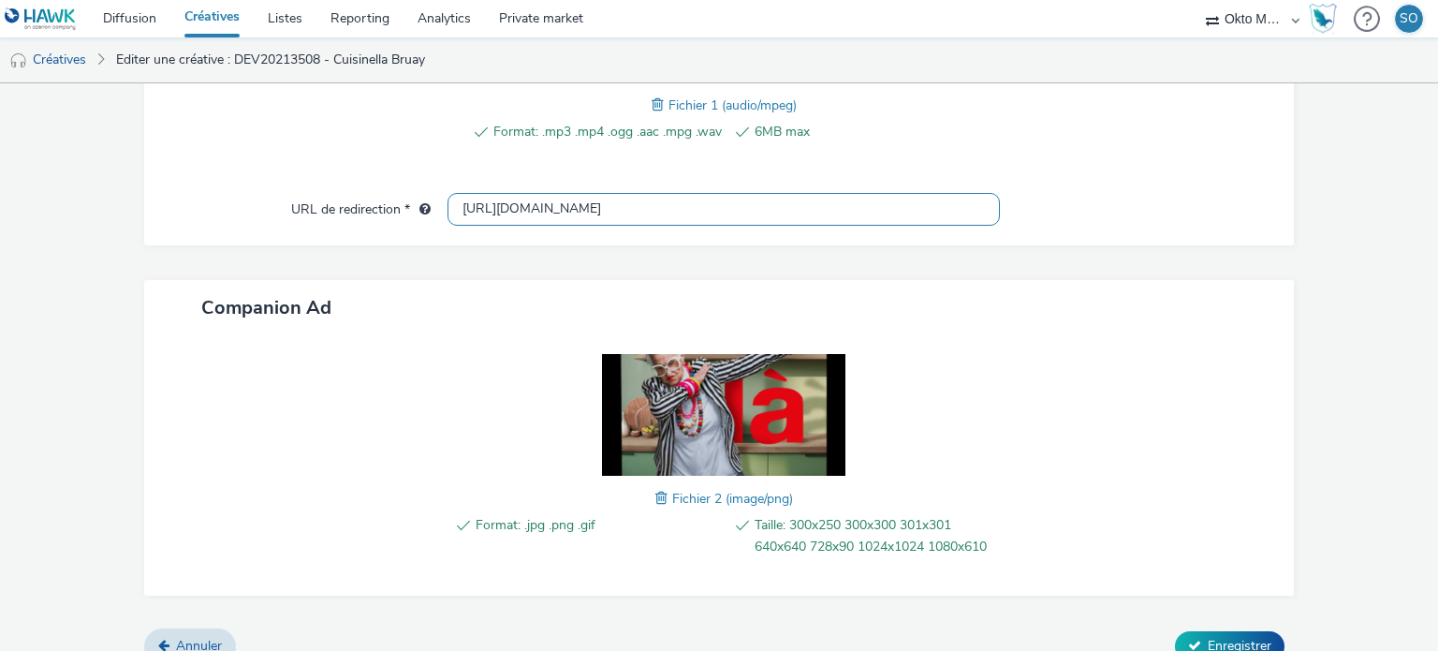
drag, startPoint x: 562, startPoint y: 200, endPoint x: 431, endPoint y: 200, distance: 131.0
click at [431, 200] on div "URL de redirection * [URL][DOMAIN_NAME]" at bounding box center [719, 210] width 1113 height 34
paste input "s://[DOMAIN_NAME]/fr-fr/magasins/pas-de-calais/bruay-la-buissiere"
type input "[URL][DOMAIN_NAME]"
click at [417, 164] on div "Type de téléchargement Télécharger un fichier Vast XML Vast Url Type de vast Va…" at bounding box center [719, 8] width 1113 height 369
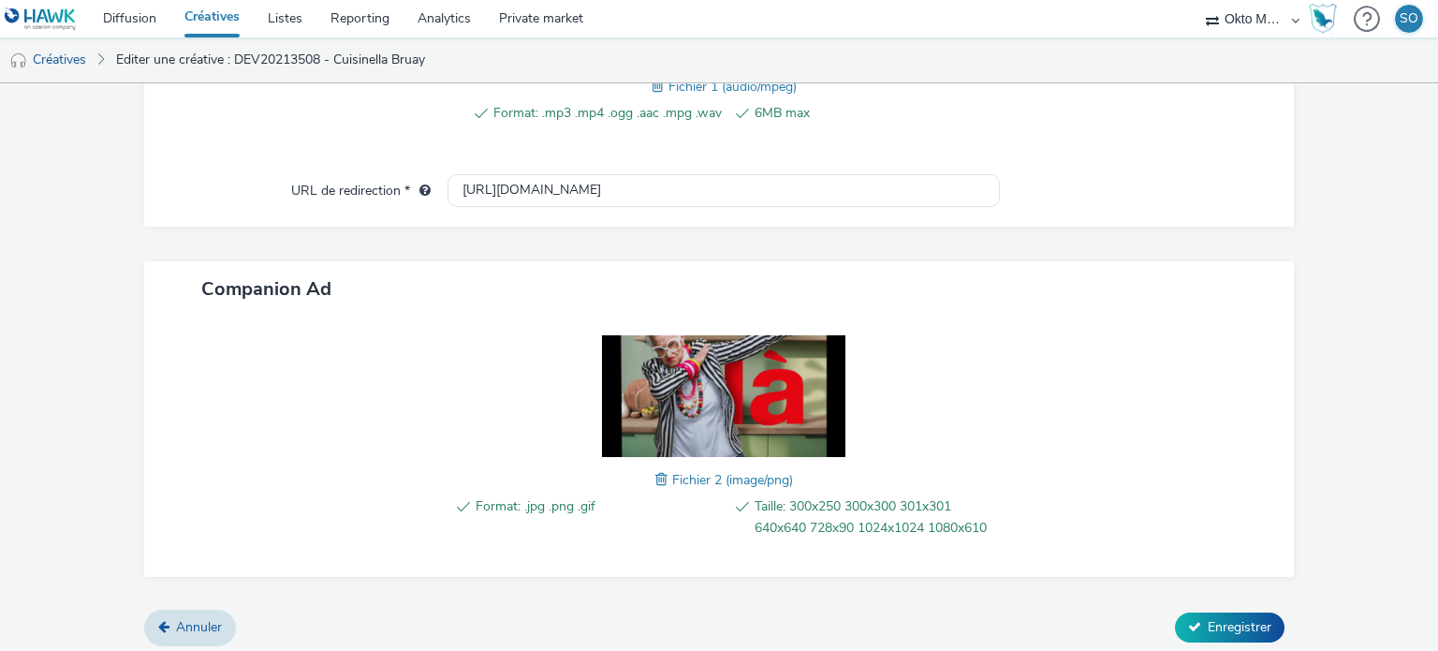
scroll to position [771, 0]
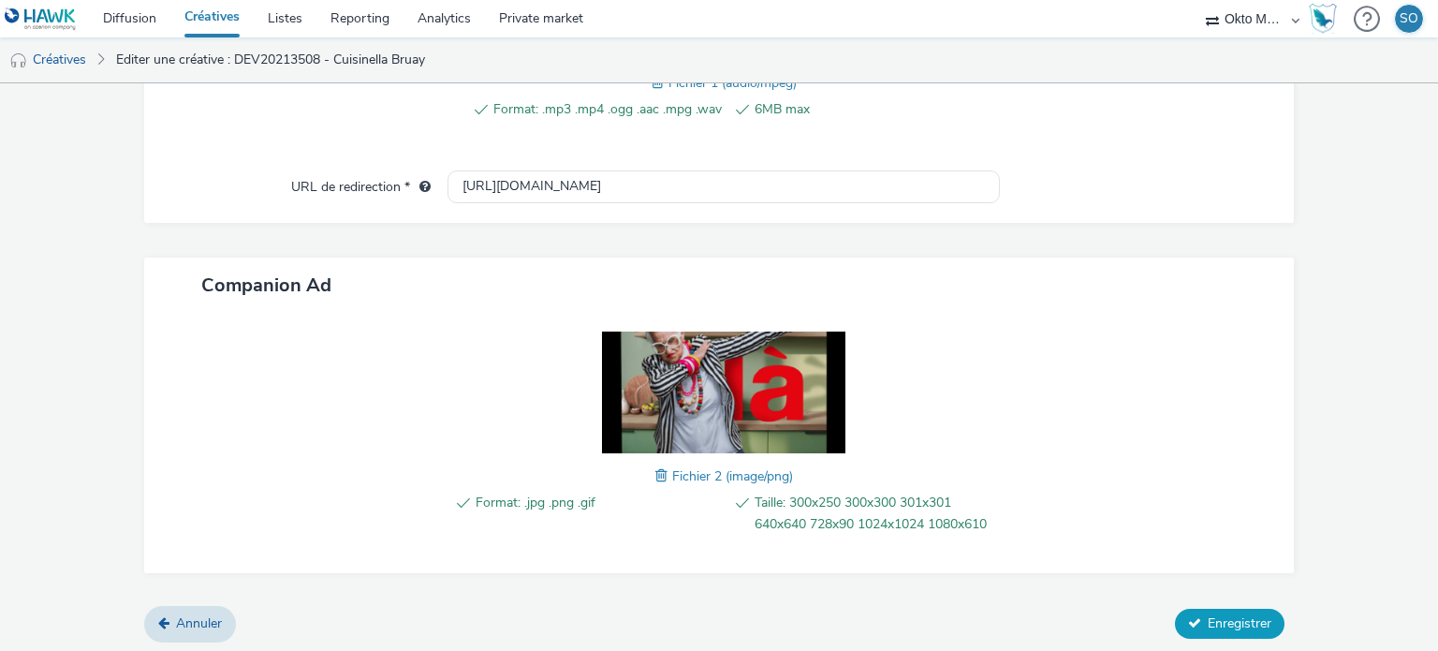
click at [1220, 622] on span "Enregistrer" at bounding box center [1239, 623] width 64 height 18
